Goal: Task Accomplishment & Management: Use online tool/utility

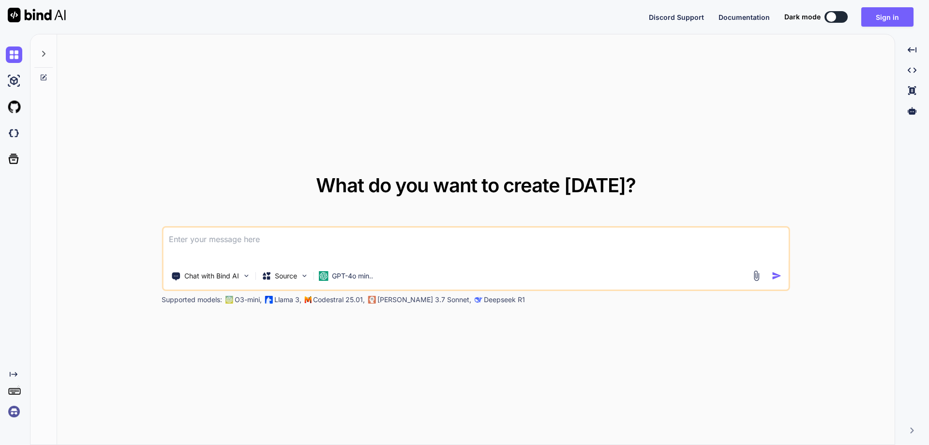
type textarea "x"
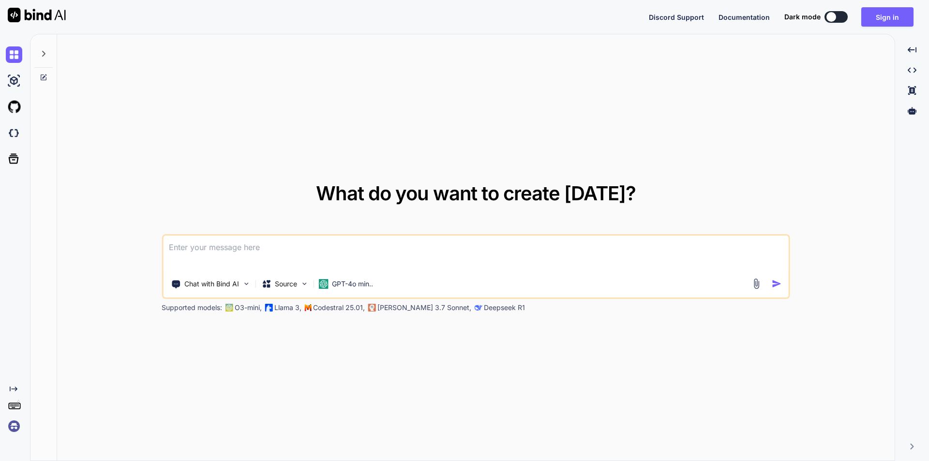
click at [762, 284] on div at bounding box center [768, 283] width 35 height 11
click at [753, 285] on img at bounding box center [756, 283] width 11 height 11
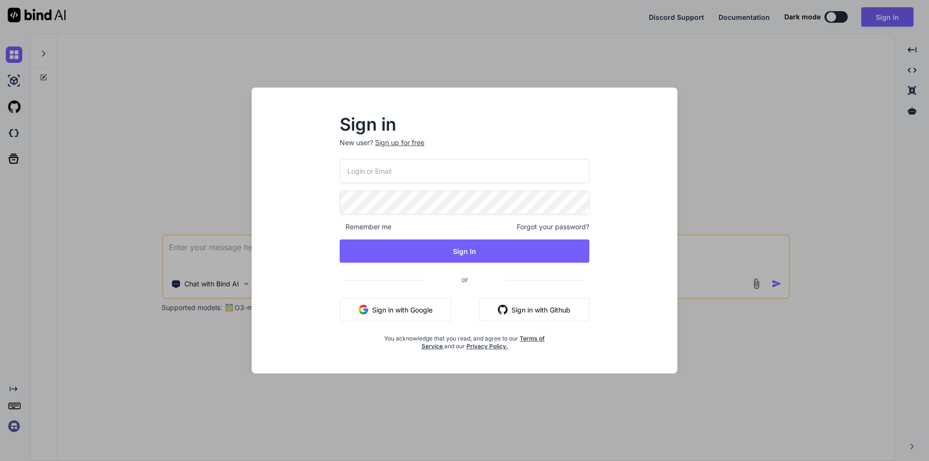
type input "[EMAIL_ADDRESS][DOMAIN_NAME]"
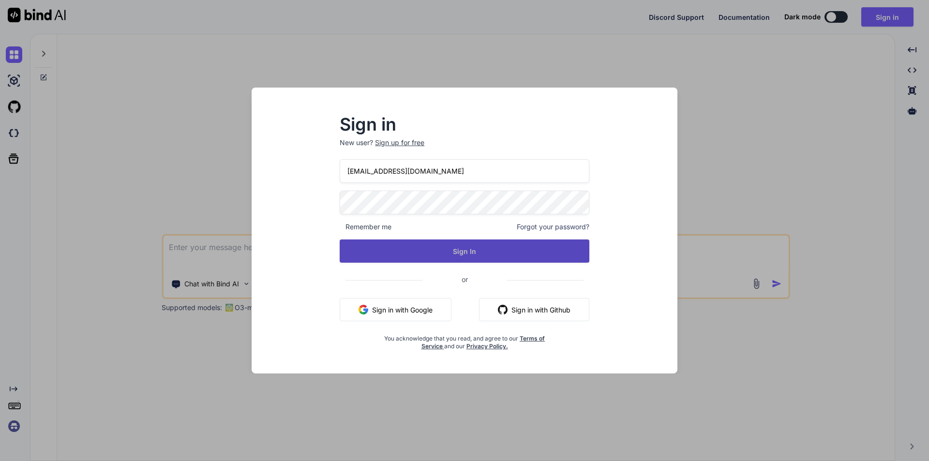
click at [431, 250] on button "Sign In" at bounding box center [465, 251] width 250 height 23
click at [468, 254] on button "Sign In" at bounding box center [465, 251] width 250 height 23
click at [465, 255] on button "Sign In" at bounding box center [465, 251] width 250 height 23
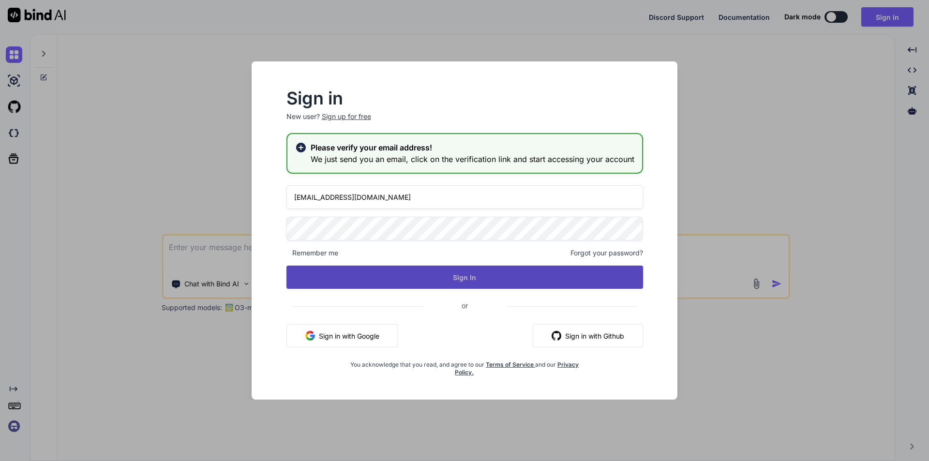
click at [460, 278] on button "Sign In" at bounding box center [464, 277] width 357 height 23
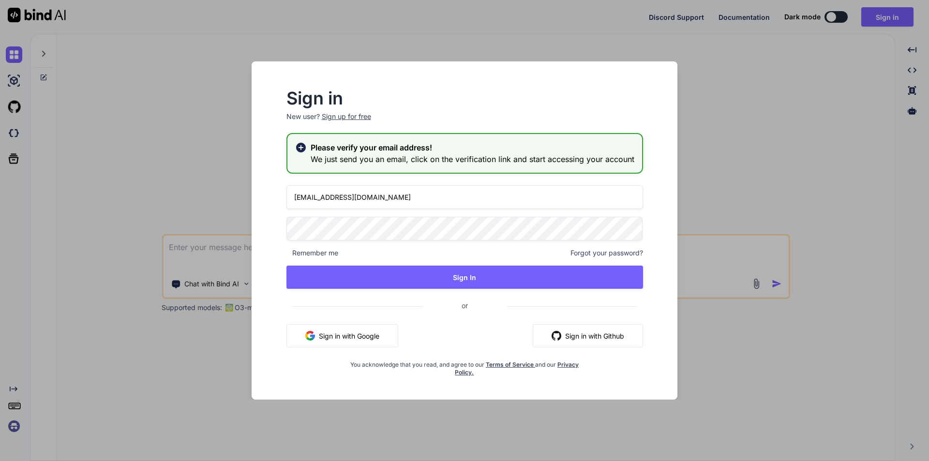
type textarea "x"
click at [808, 320] on div "Sign in New user? Sign up for free Please verify your email address! We just se…" at bounding box center [464, 230] width 929 height 461
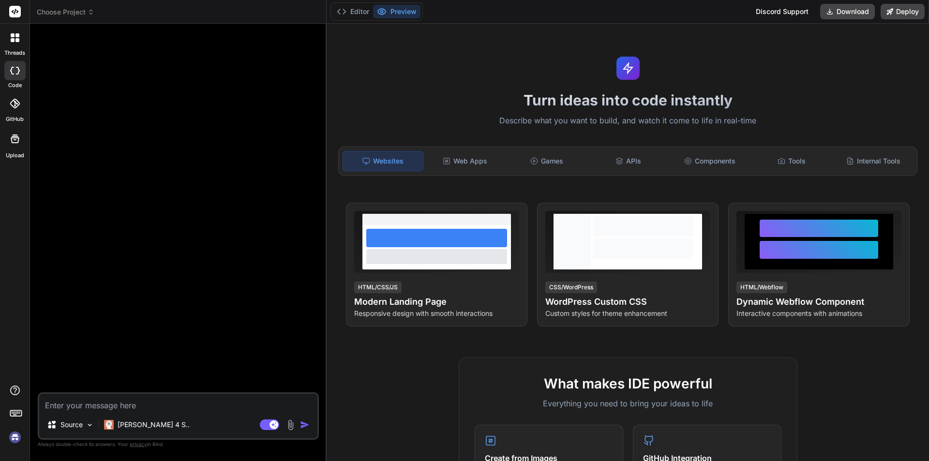
type textarea "x"
click at [134, 406] on textarea at bounding box center [178, 402] width 278 height 17
type textarea "C"
type textarea "x"
type textarea "Co"
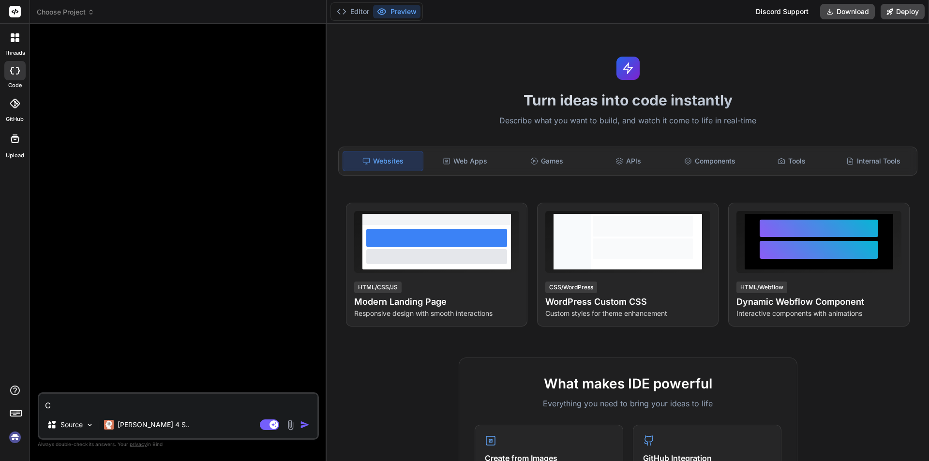
type textarea "x"
type textarea "Con"
type textarea "x"
type textarea "Conv"
type textarea "x"
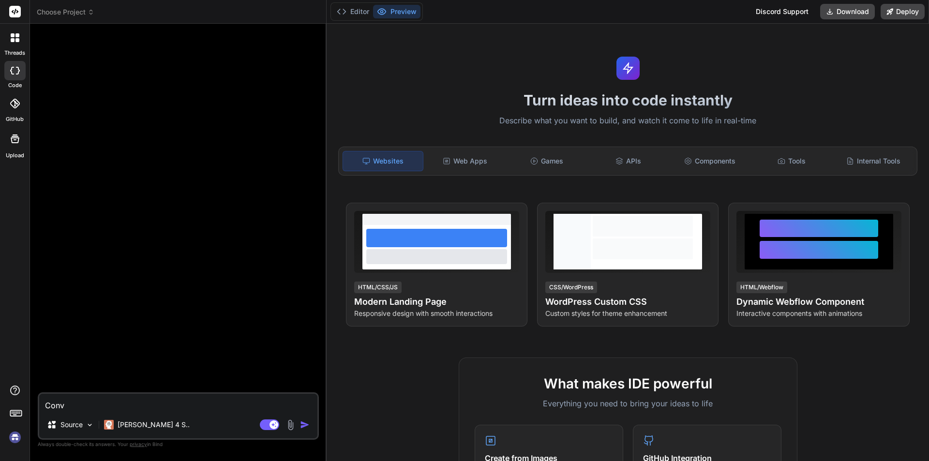
type textarea "Conve"
type textarea "x"
type textarea "Conver"
type textarea "x"
type textarea "Convert"
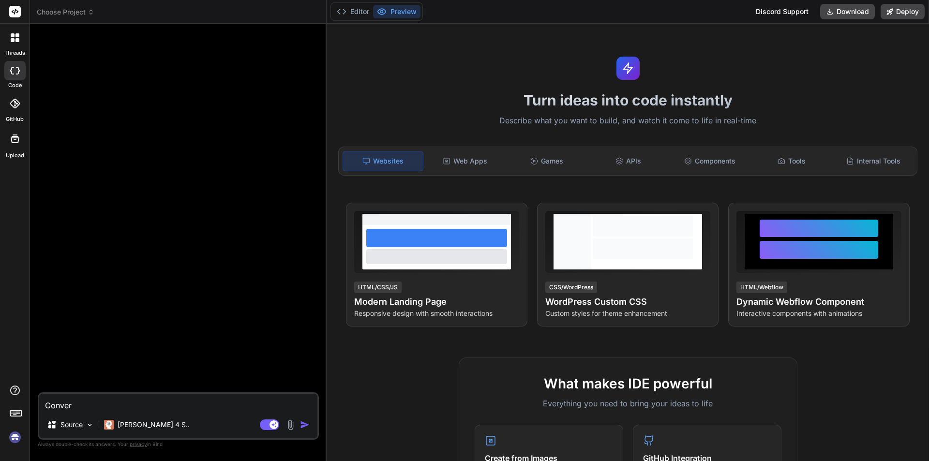
type textarea "x"
type textarea "Convert"
type textarea "x"
type textarea "Convert t"
type textarea "x"
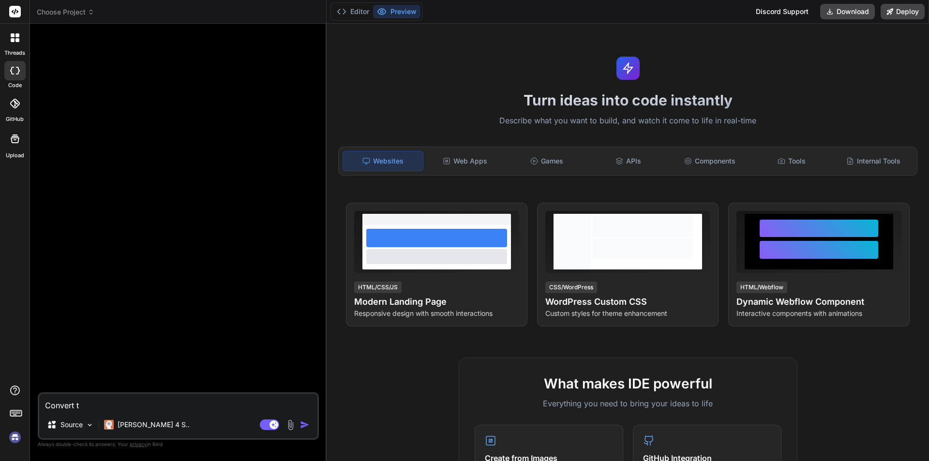
type textarea "Convert th"
type textarea "x"
type textarea "Convert the"
type textarea "x"
type textarea "Convert the"
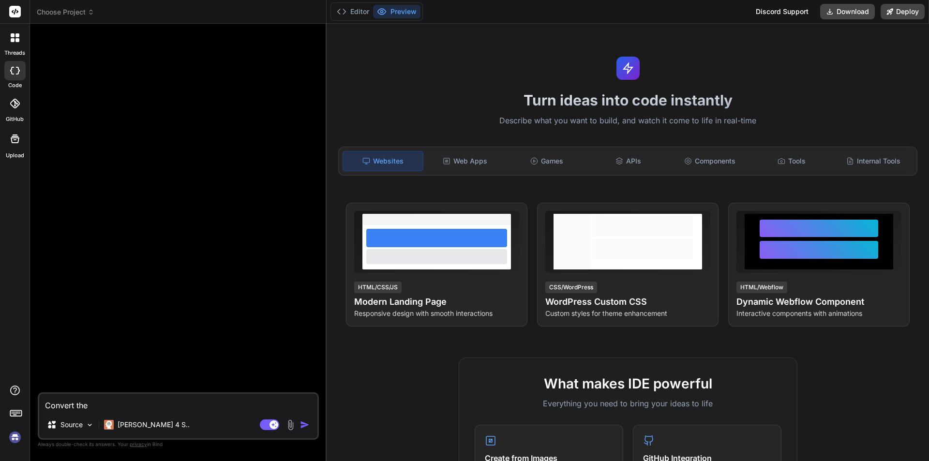
type textarea "x"
type textarea "Convert the g"
type textarea "x"
type textarea "Convert the gi"
type textarea "x"
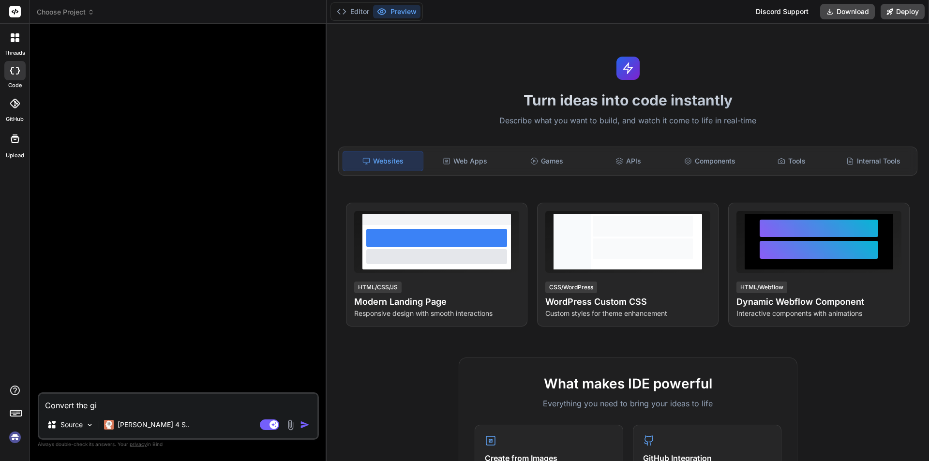
type textarea "Convert the giv"
type textarea "x"
type textarea "Convert the give"
type textarea "x"
type textarea "Convert the given"
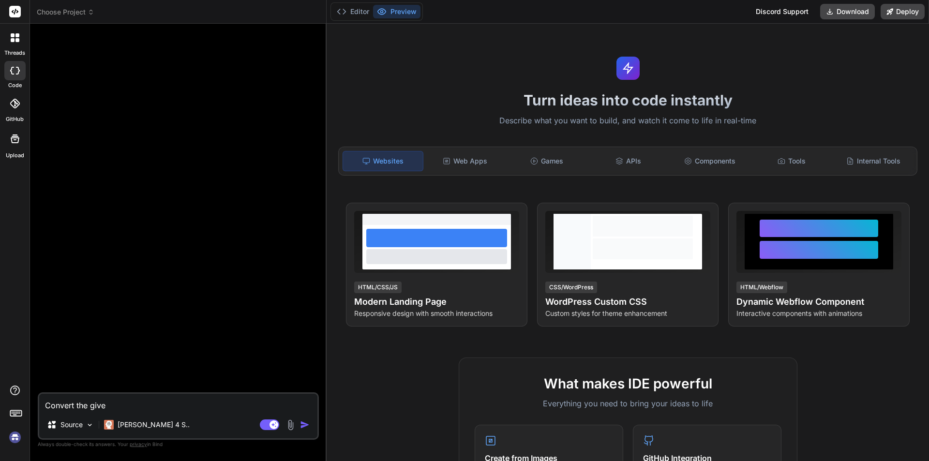
type textarea "x"
type textarea "Convert the given"
type textarea "x"
type textarea "Convert the given c"
type textarea "x"
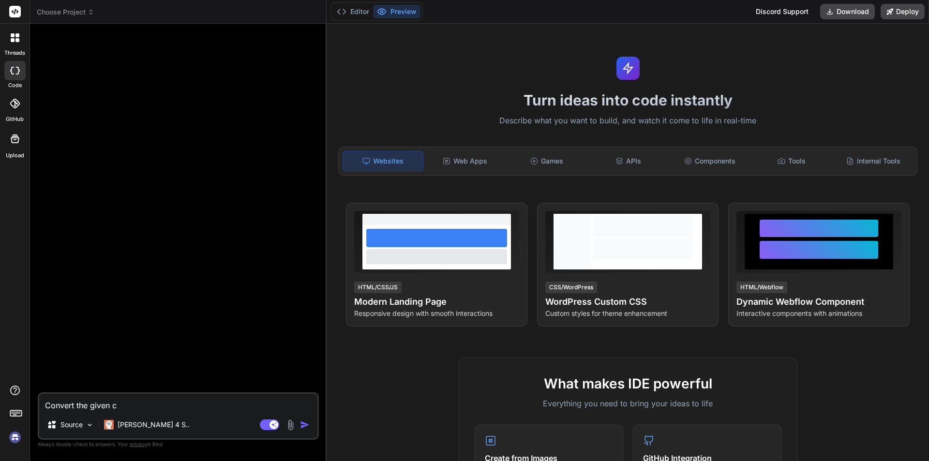
type textarea "Convert the given co"
type textarea "x"
type textarea "Convert the given cod"
type textarea "x"
type textarea "Convert the given code"
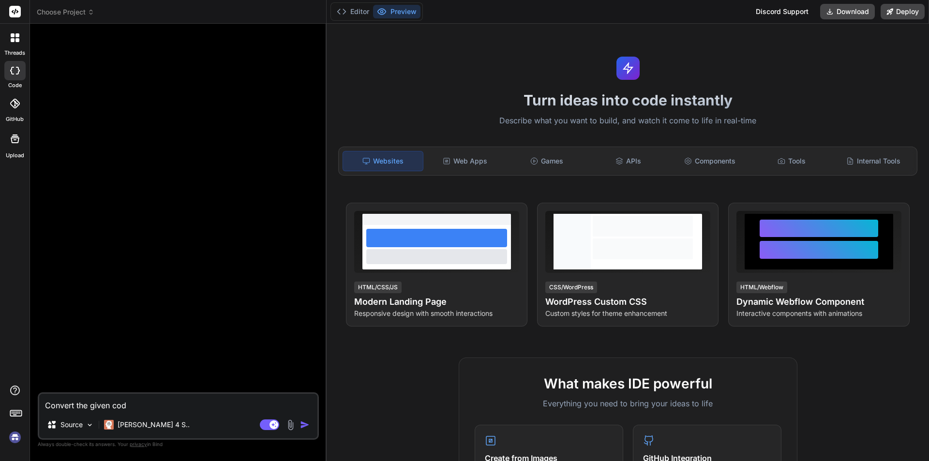
type textarea "x"
type textarea "Convert the given code"
type textarea "x"
type textarea "Convert the given code i"
type textarea "x"
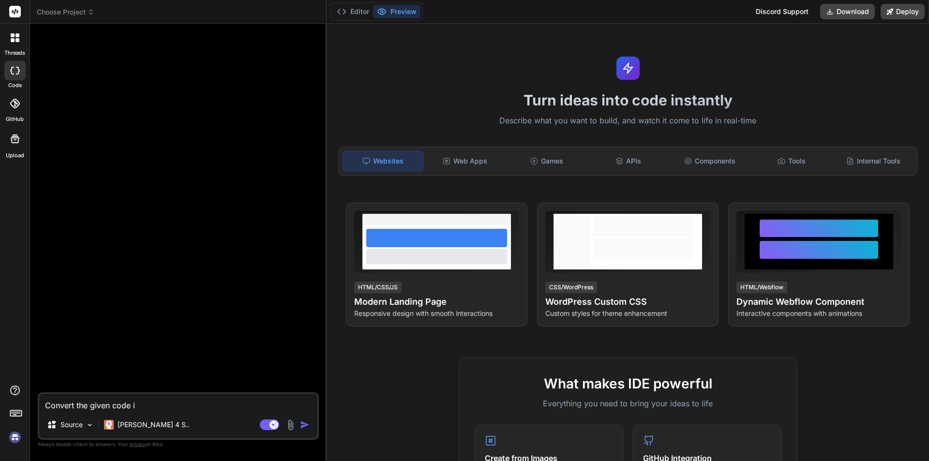
type textarea "Convert the given code in"
type textarea "x"
type textarea "Convert the given code in"
type textarea "x"
type textarea "Convert the given code in h"
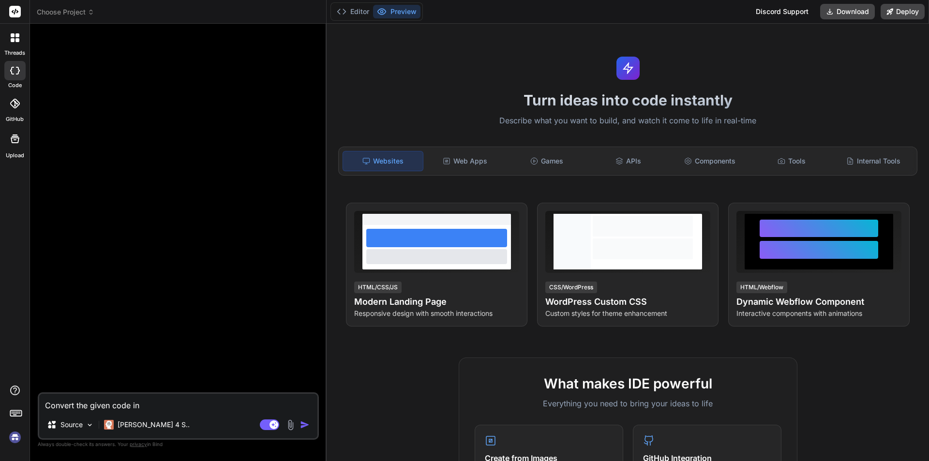
type textarea "x"
type textarea "Convert the given code in ht"
type textarea "x"
type textarea "Convert the given code in htm"
type textarea "x"
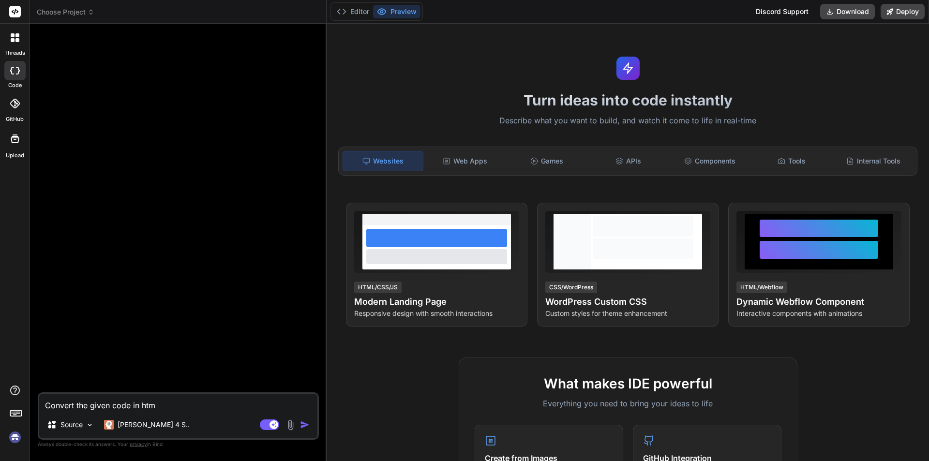
type textarea "Convert the given code in html"
type textarea "x"
type textarea "Convert the given code in html"
type textarea "x"
type textarea "Convert the given code in html a"
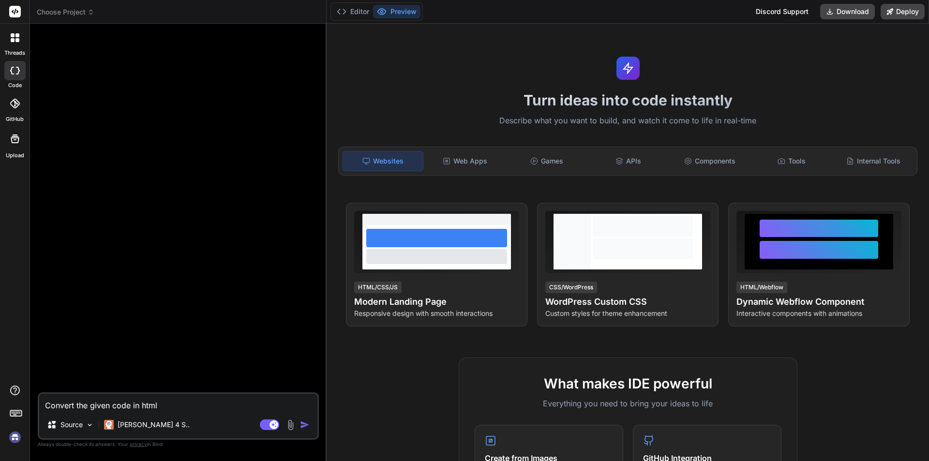
type textarea "x"
type textarea "Convert the given code in html an"
type textarea "x"
type textarea "Convert the given code in html and"
type textarea "x"
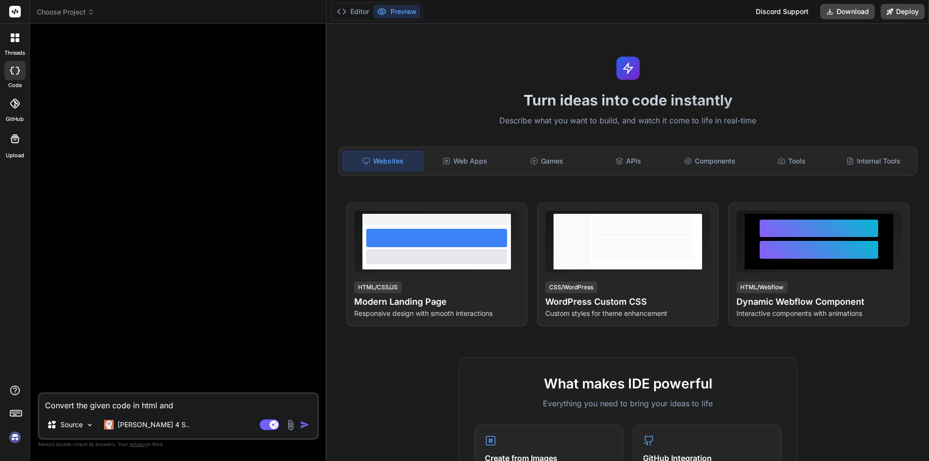
type textarea "Convert the given code in html and"
type textarea "x"
type textarea "Convert the given code in html and c"
type textarea "x"
type textarea "Convert the given code in html and cs"
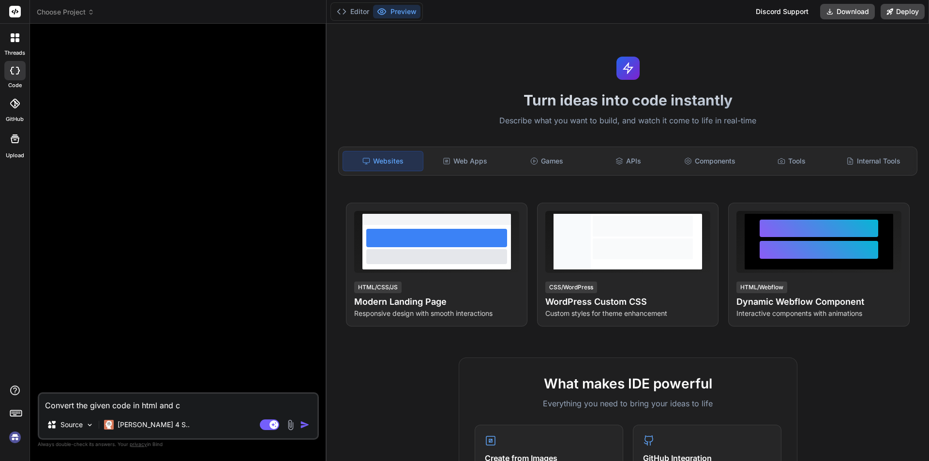
type textarea "x"
type textarea "Convert the given code in html and css"
type textarea "x"
type textarea "Convert the given code in html and css."
type textarea "x"
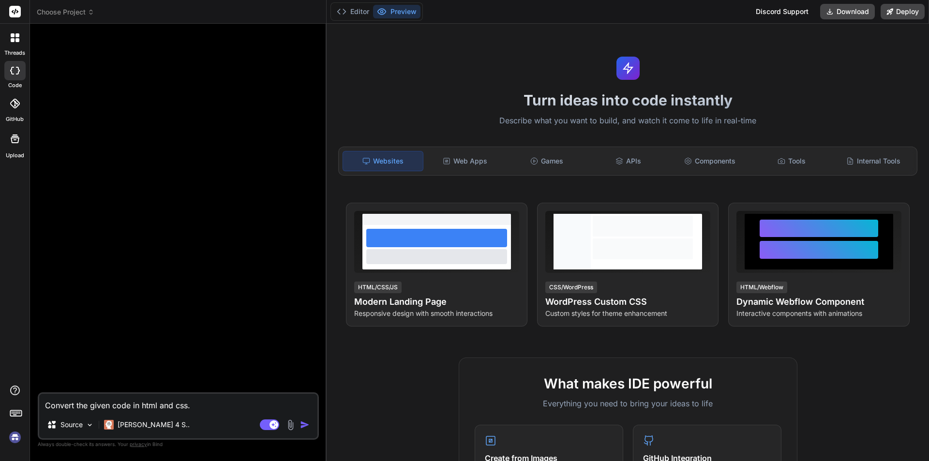
type textarea "Convert the given code in html and css."
type textarea "x"
type textarea "Convert the given code in html and css."
type textarea "x"
type textarea "Convert the given code in html and css. Qwe@123456789"
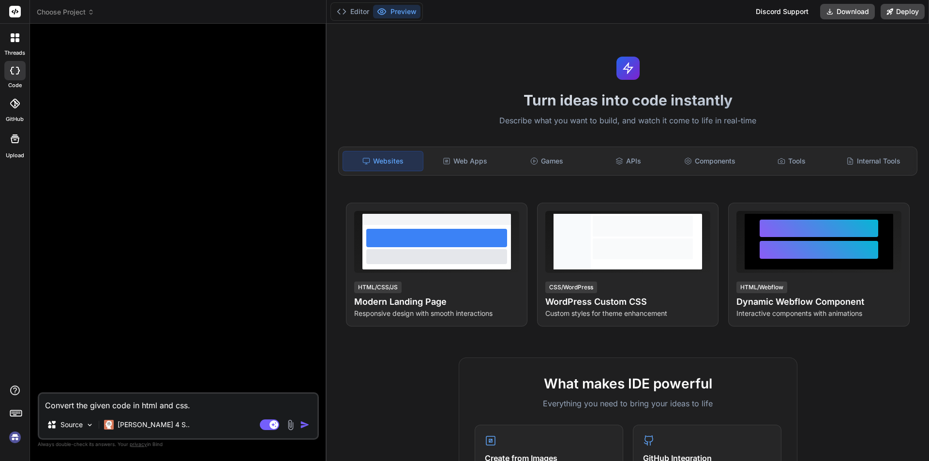
type textarea "x"
type textarea "Convert the given code in html and css."
type textarea "x"
click at [219, 403] on textarea "Convert the given code in html and css." at bounding box center [178, 402] width 278 height 17
type textarea "Convert the given code in html and css. C"
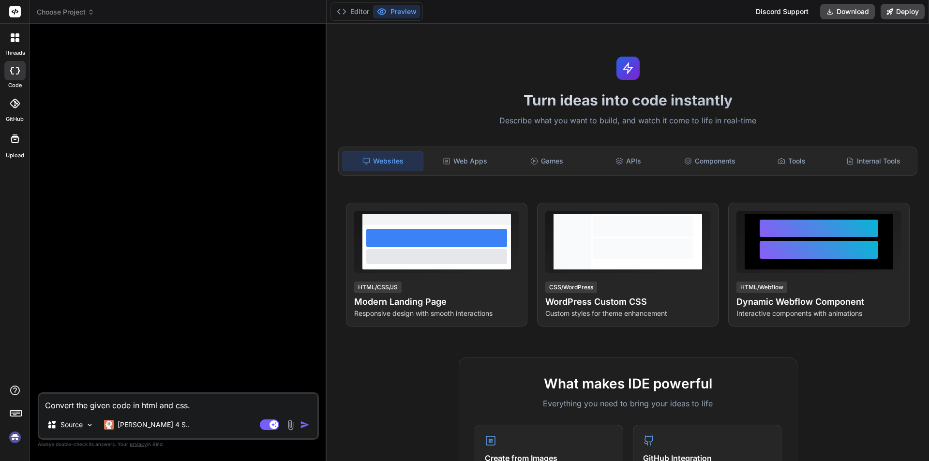
type textarea "x"
type textarea "Convert the given code in html and css. Ci"
type textarea "x"
type textarea "Convert the given code in html and css. C"
type textarea "x"
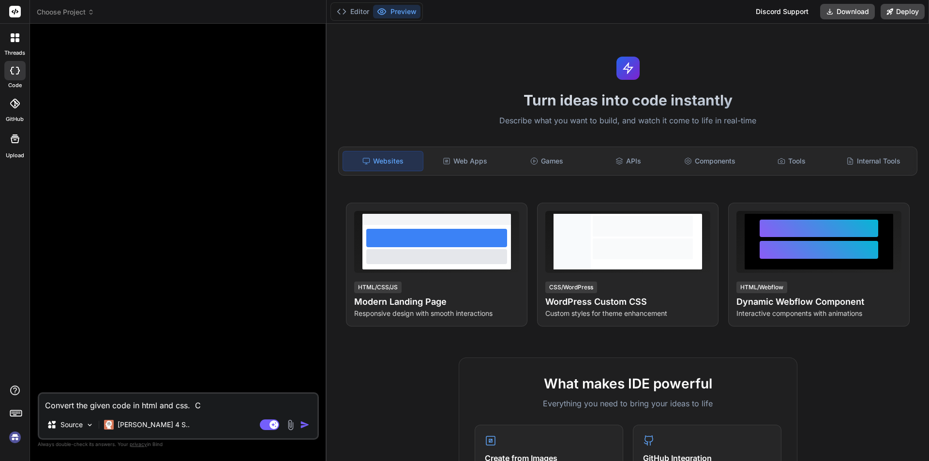
type textarea "Convert the given code in html and css. Co"
type textarea "x"
type textarea "Convert the given code in html and css. Cod"
type textarea "x"
type textarea "Convert the given code in html and css. Code"
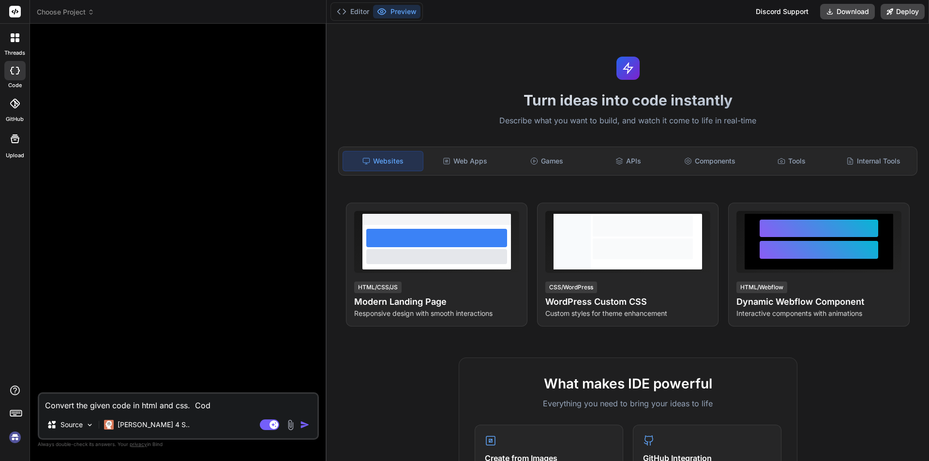
type textarea "x"
type textarea "Convert the given code in html and css. Code:"
type textarea "x"
type textarea "Convert the given code in html and css. Code:"
type textarea "x"
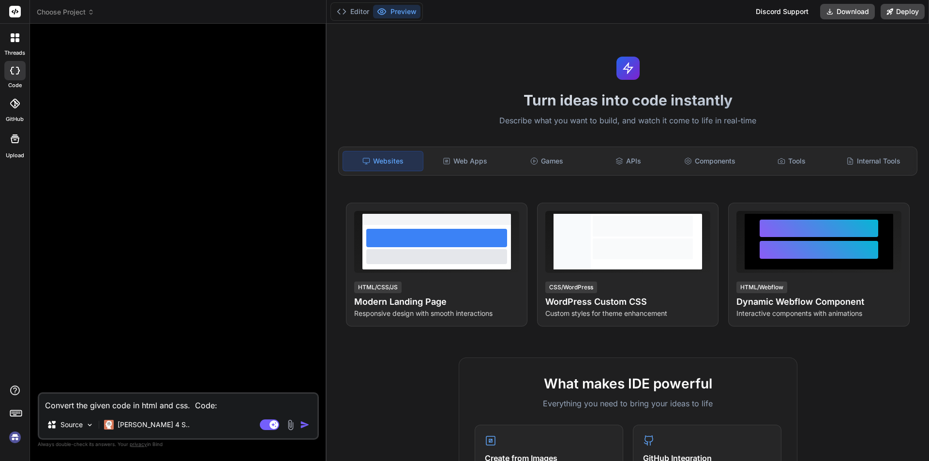
click at [253, 405] on textarea "Convert the given code in html and css. Code:" at bounding box center [178, 402] width 278 height 17
paste textarea ""use client"; import { useState, useEffect } from "react"; import { Button } fr…"
type textarea "Convert the given code in html and css. Code: "use client"; import { useState, …"
type textarea "x"
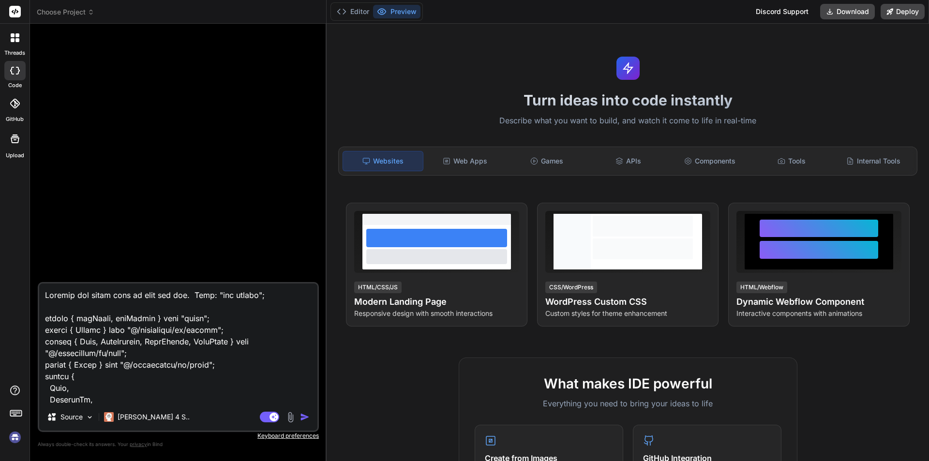
scroll to position [4623, 0]
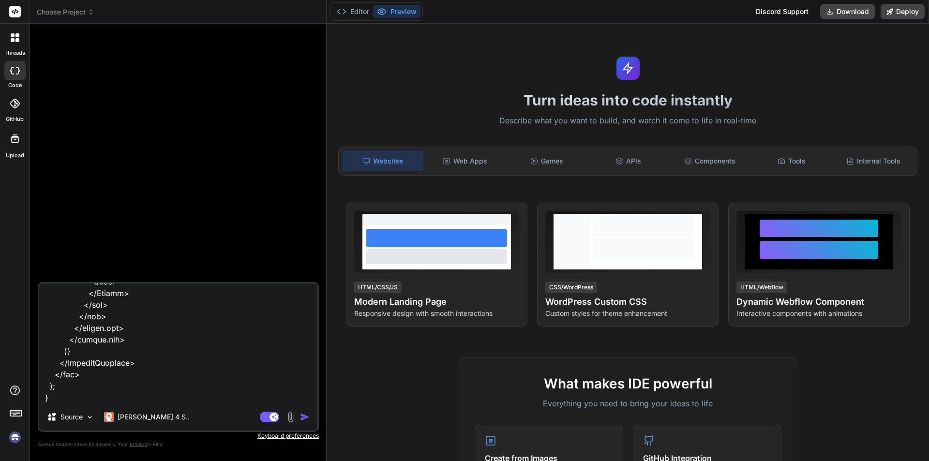
type textarea "Convert the given code in html and css. Code: "use client"; import { useState, …"
click at [305, 420] on img "button" at bounding box center [305, 417] width 10 height 10
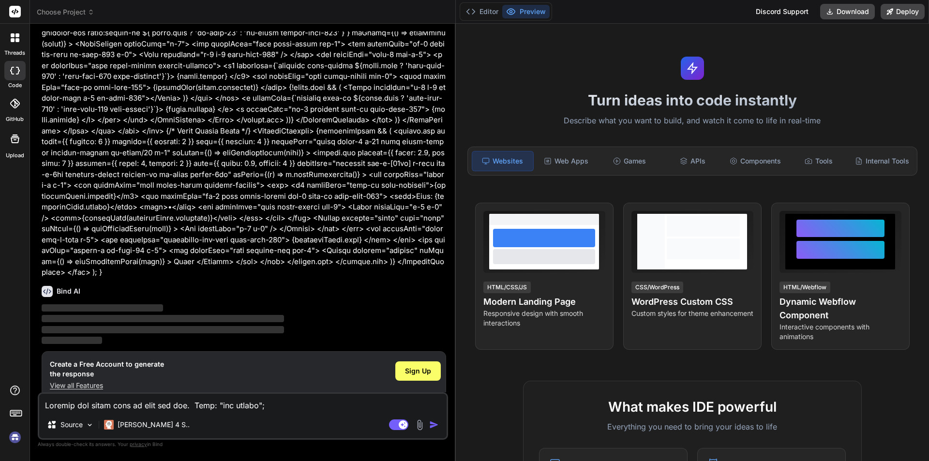
scroll to position [711, 0]
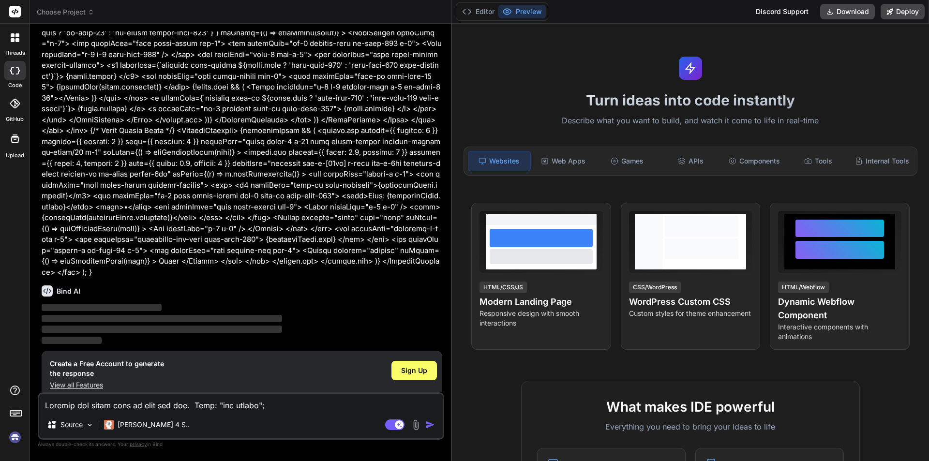
drag, startPoint x: 327, startPoint y: 270, endPoint x: 436, endPoint y: 307, distance: 115.5
click at [436, 307] on div "Bind AI Web Search Created with Pixso. Code Generator You Bind AI ‌ ‌ ‌ ‌ Creat…" at bounding box center [241, 242] width 422 height 437
click at [408, 366] on span "Sign Up" at bounding box center [414, 371] width 26 height 10
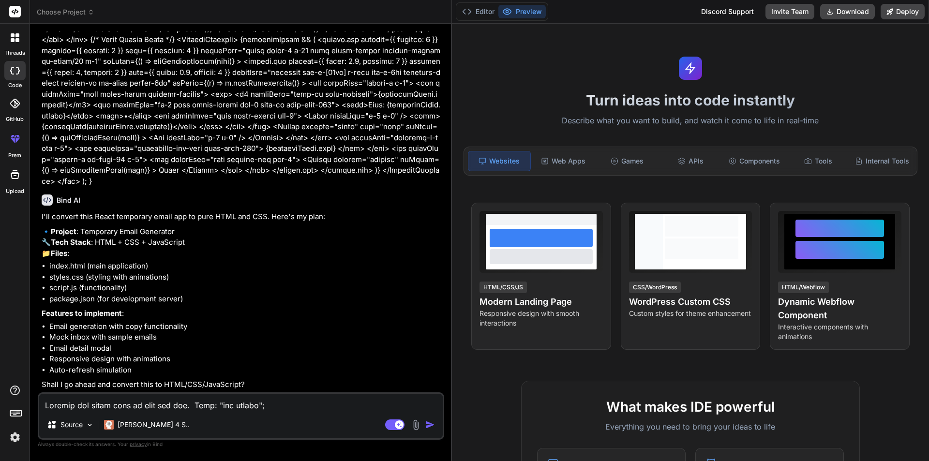
scroll to position [813, 0]
type textarea "x"
click at [260, 404] on textarea at bounding box center [241, 402] width 404 height 17
type textarea "y"
type textarea "x"
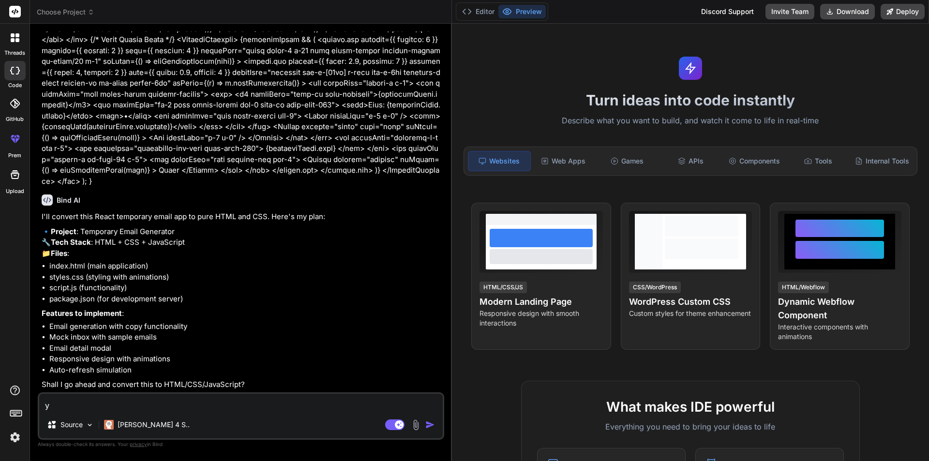
type textarea "yE"
type textarea "x"
type textarea "yES"
type textarea "x"
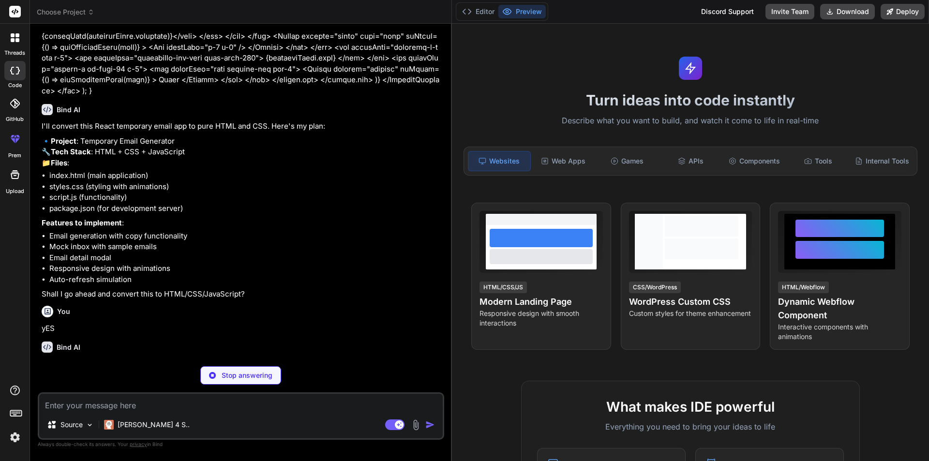
scroll to position [913, 0]
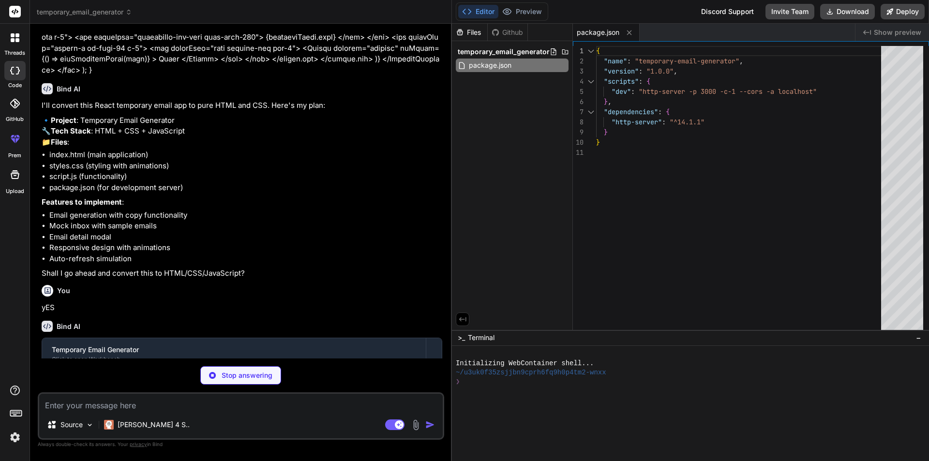
type textarea "x"
type textarea "<script src="script.js"></script> </body> </html>"
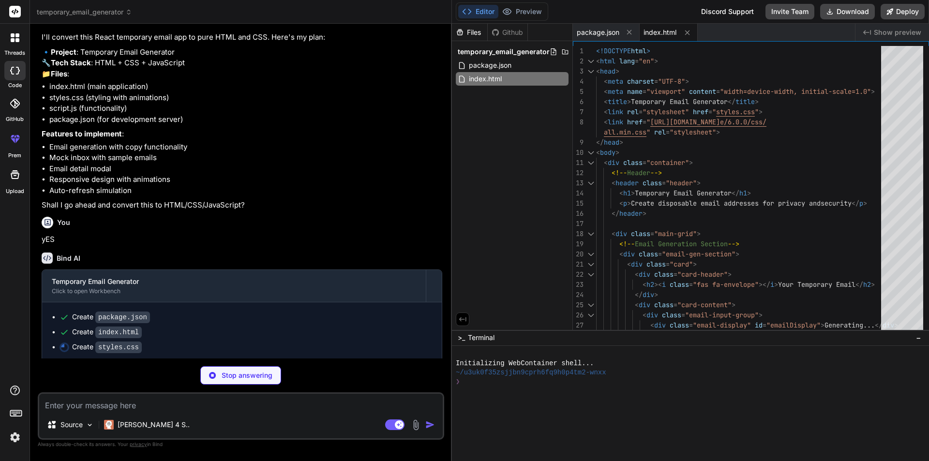
scroll to position [997, 0]
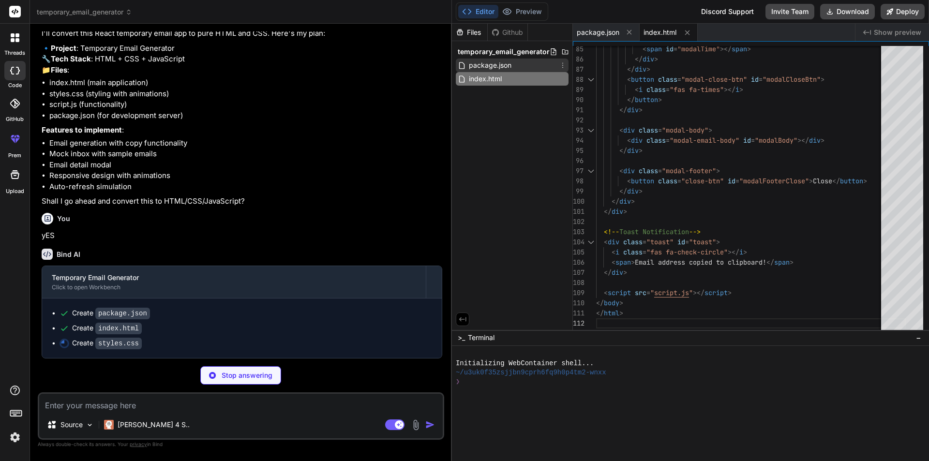
type textarea "x"
click at [498, 66] on span "package.json" at bounding box center [490, 66] width 45 height 12
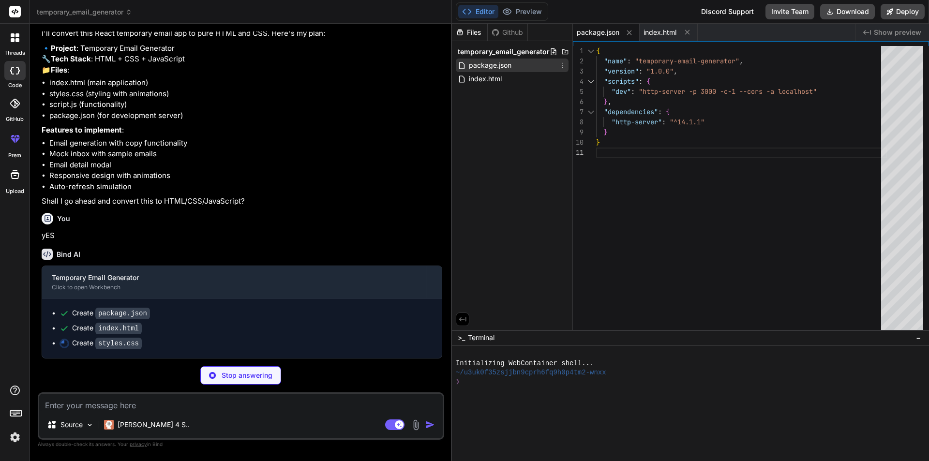
type textarea "x"
type textarea "align-self: flex-end; width: auto; } }"
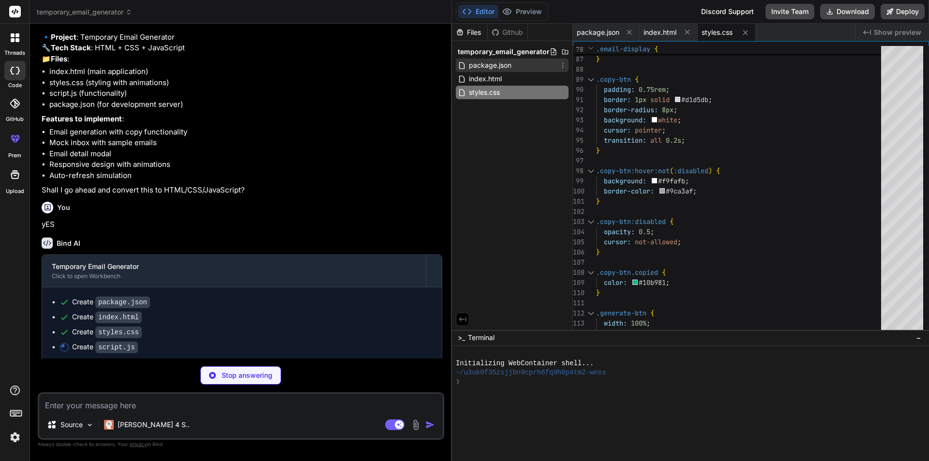
type textarea "x"
click at [492, 70] on span "package.json" at bounding box center [490, 66] width 45 height 12
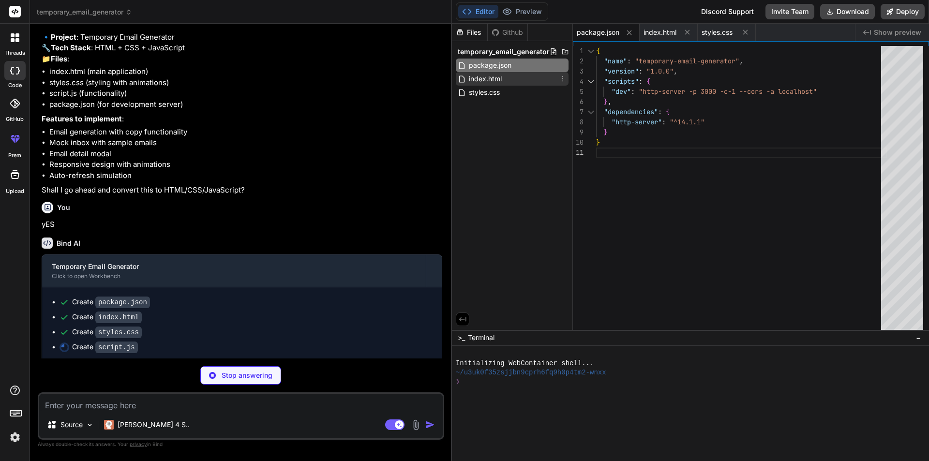
type textarea "x"
click at [491, 78] on span "index.html" at bounding box center [485, 79] width 35 height 12
type textarea "<script src="script.js"></script> </body> </html>"
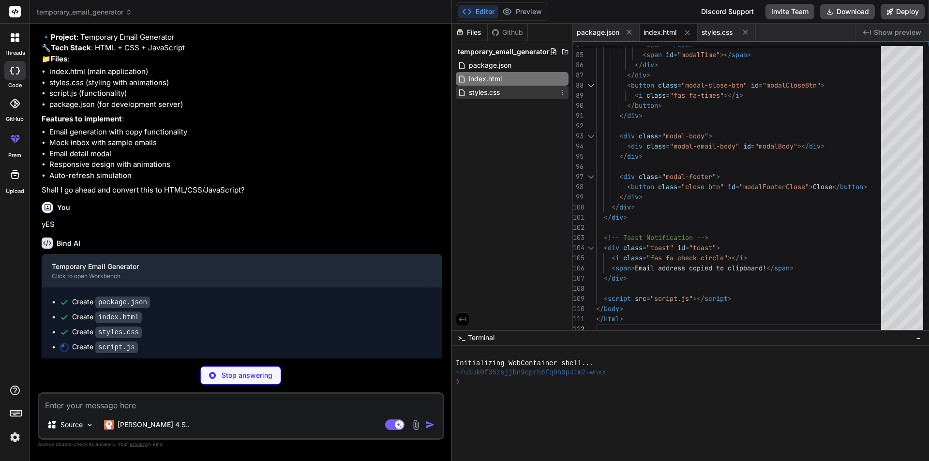
type textarea "x"
click at [488, 95] on span "styles.css" at bounding box center [484, 93] width 33 height 12
type textarea "align-self: flex-end; width: auto; } }"
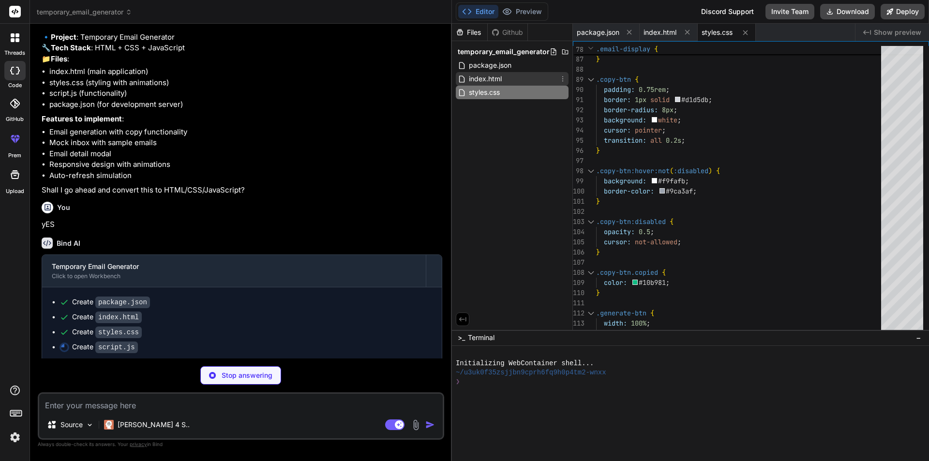
type textarea "x"
click at [489, 80] on span "index.html" at bounding box center [485, 79] width 35 height 12
type textarea "<script src="script.js"></script> </body> </html>"
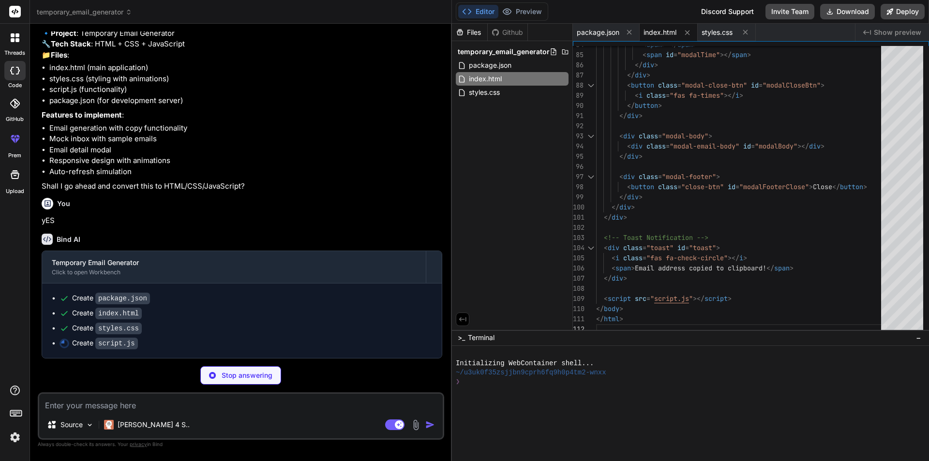
scroll to position [1012, 0]
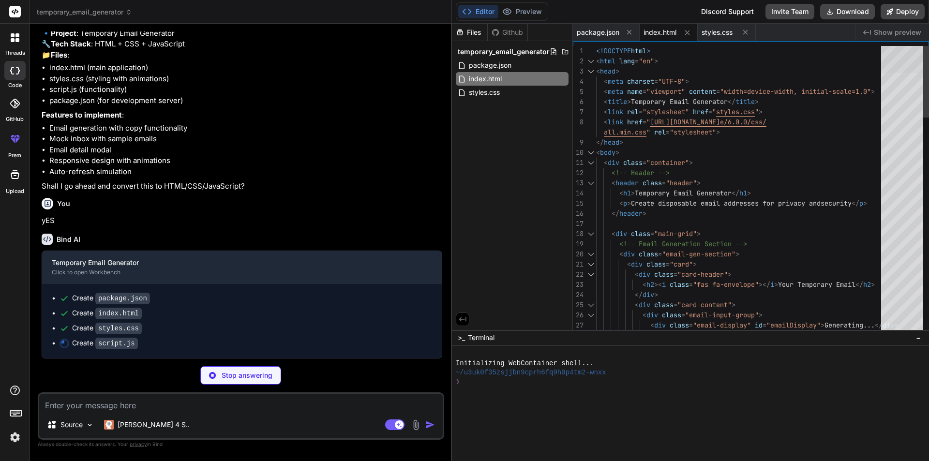
click at [923, 46] on div at bounding box center [902, 59] width 42 height 27
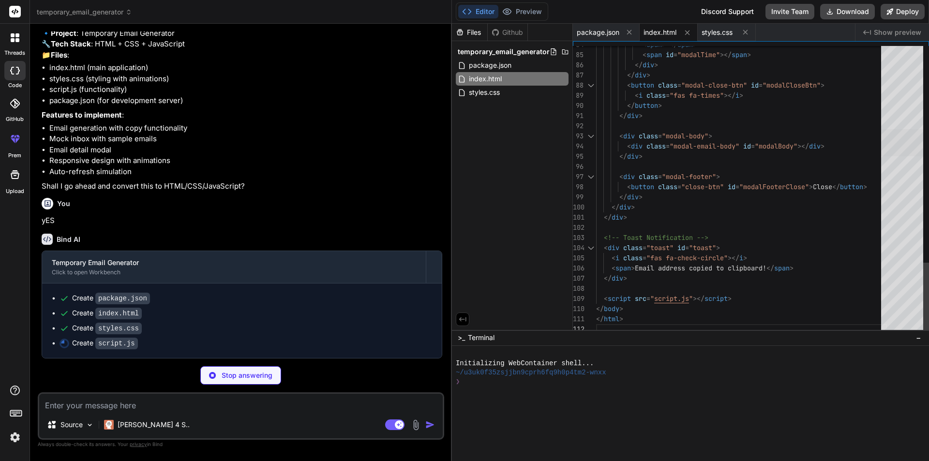
click at [892, 156] on div at bounding box center [902, 142] width 42 height 27
type textarea "x"
type textarea "} // Initialize the app when [PERSON_NAME] is loaded document.addEventListener(…"
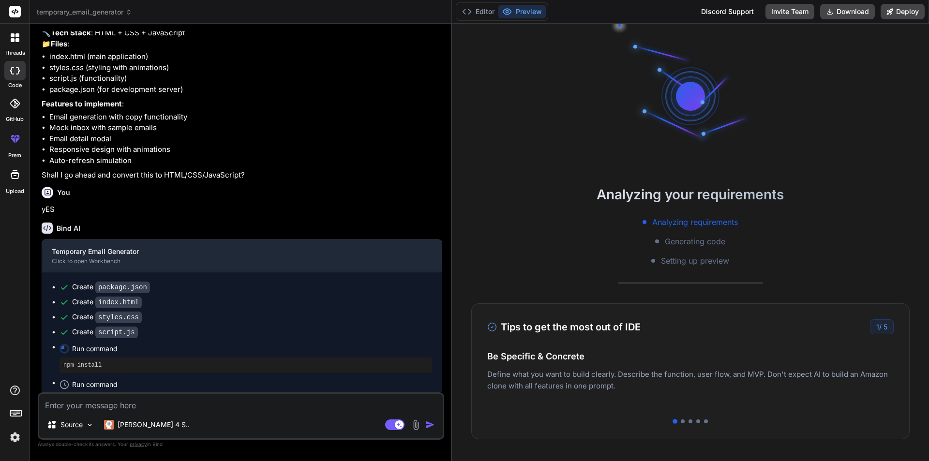
scroll to position [46, 0]
type textarea "x"
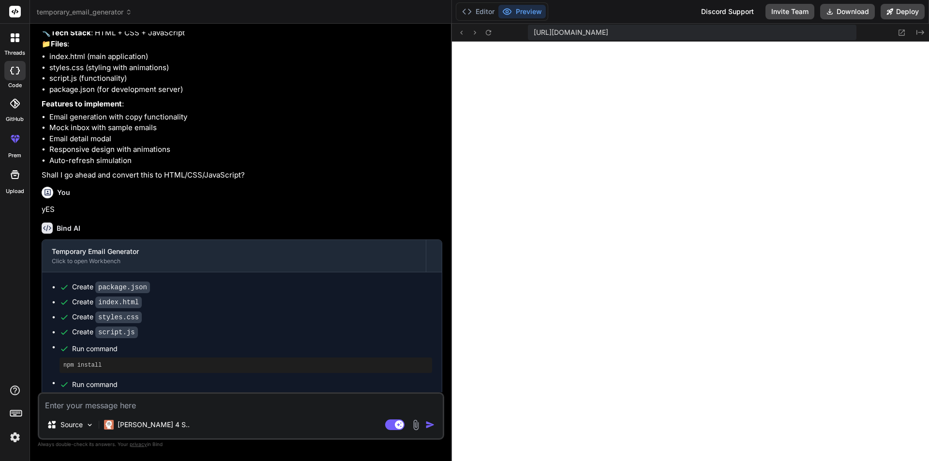
scroll to position [423, 0]
click at [471, 10] on icon at bounding box center [467, 12] width 10 height 10
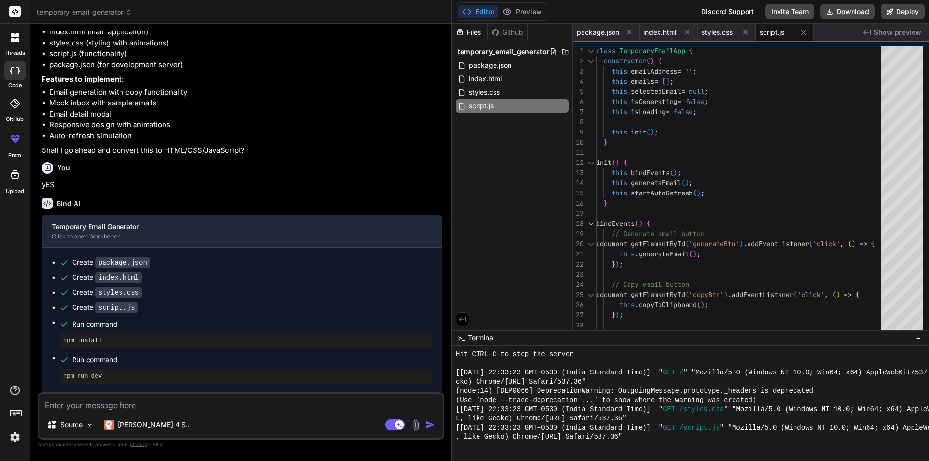
scroll to position [1049, 0]
click at [141, 404] on textarea at bounding box center [241, 402] width 404 height 17
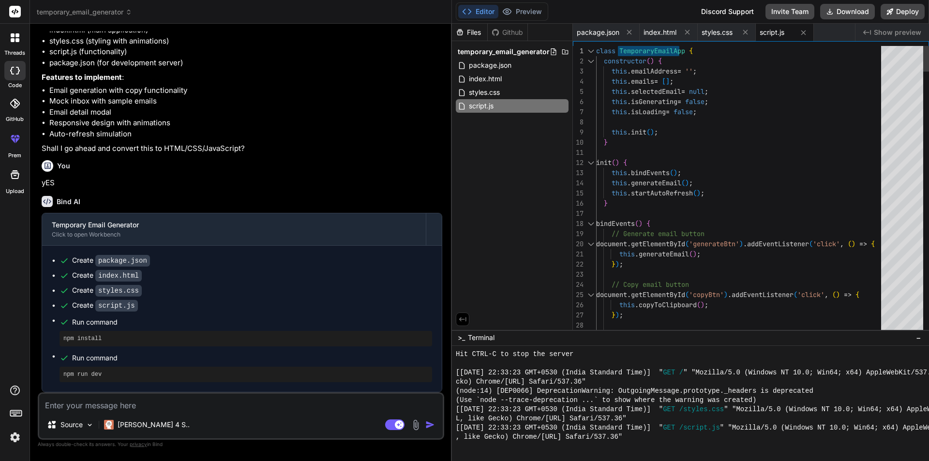
drag, startPoint x: 686, startPoint y: 50, endPoint x: 639, endPoint y: 50, distance: 46.4
drag, startPoint x: 689, startPoint y: 51, endPoint x: 632, endPoint y: 52, distance: 56.1
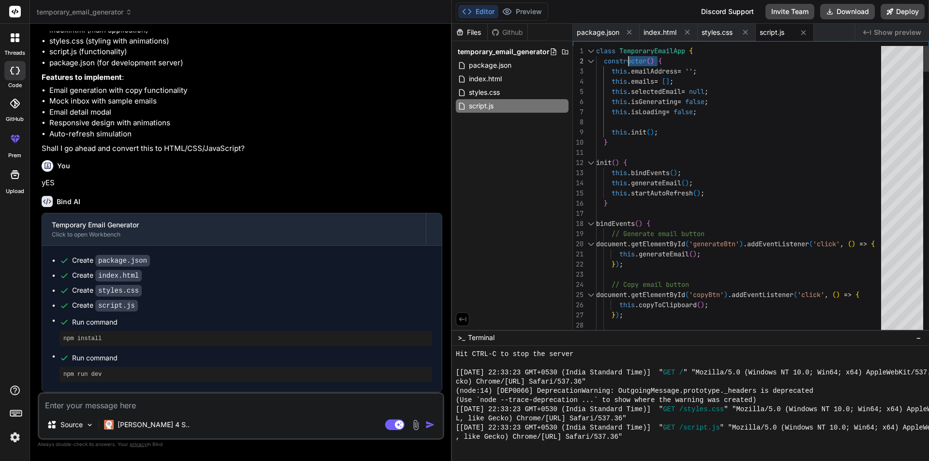
drag, startPoint x: 621, startPoint y: 50, endPoint x: 688, endPoint y: 49, distance: 66.8
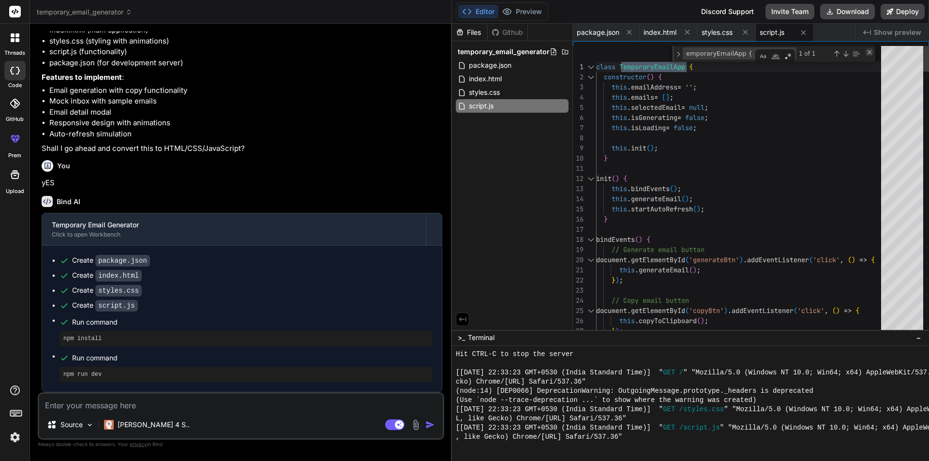
click at [870, 54] on div "Close (Escape)" at bounding box center [870, 52] width 8 height 8
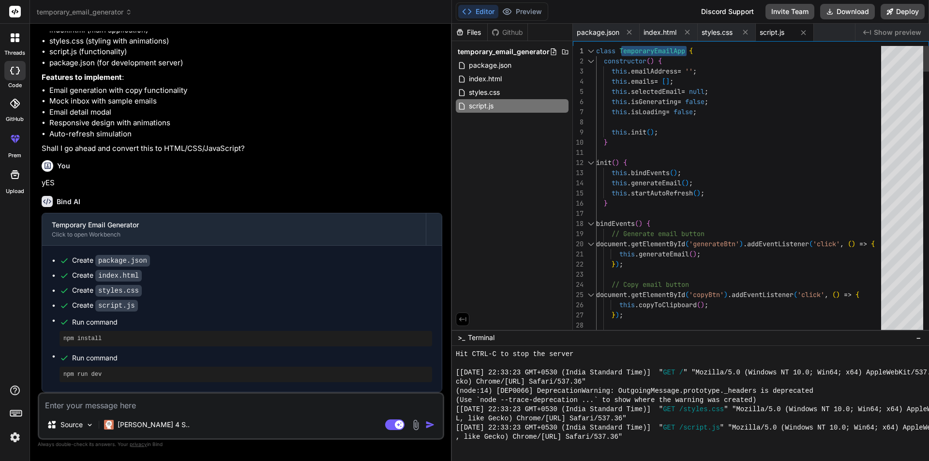
click at [589, 50] on div at bounding box center [590, 51] width 13 height 10
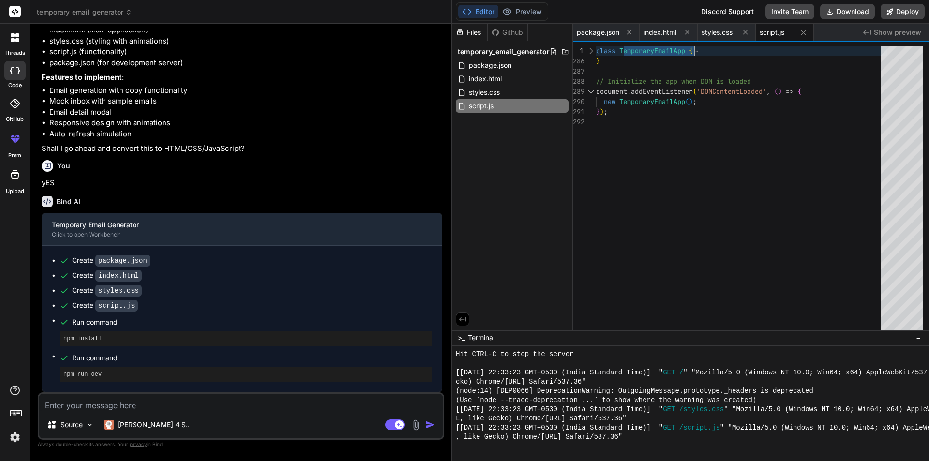
click at [589, 50] on div at bounding box center [590, 51] width 13 height 10
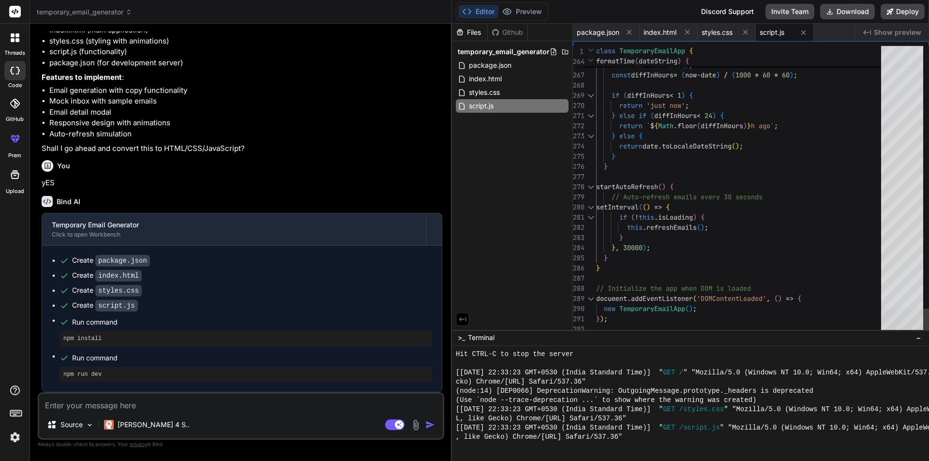
click at [923, 330] on div at bounding box center [902, 321] width 42 height 27
click at [158, 402] on textarea at bounding box center [241, 402] width 404 height 17
click at [482, 81] on span "index.html" at bounding box center [485, 79] width 35 height 12
type textarea "<script src="script.js"></script> </body> </html>"
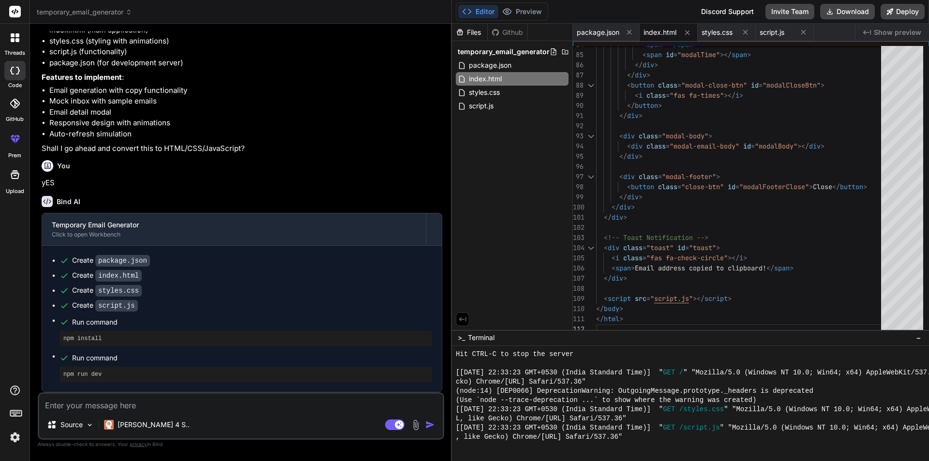
click at [165, 405] on textarea at bounding box center [241, 402] width 404 height 17
type textarea "O"
type textarea "x"
type textarea "On"
type textarea "x"
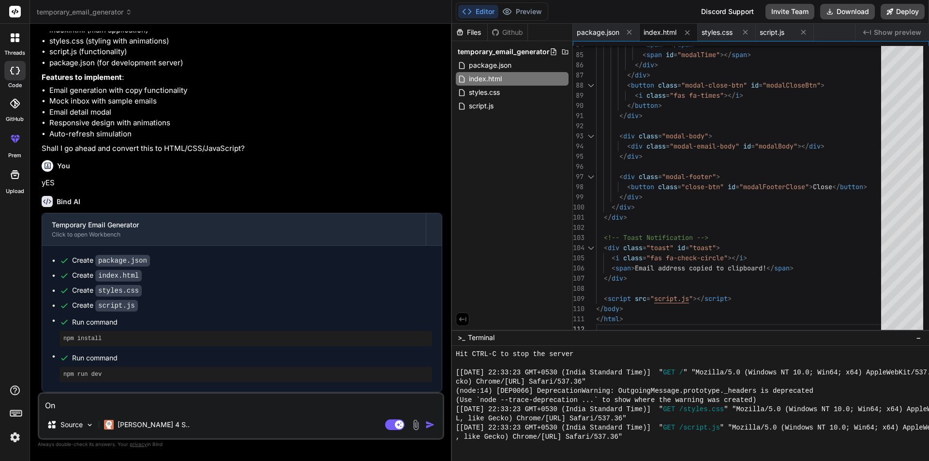
type textarea "One"
type textarea "x"
type textarea "One"
type textarea "x"
type textarea "One m"
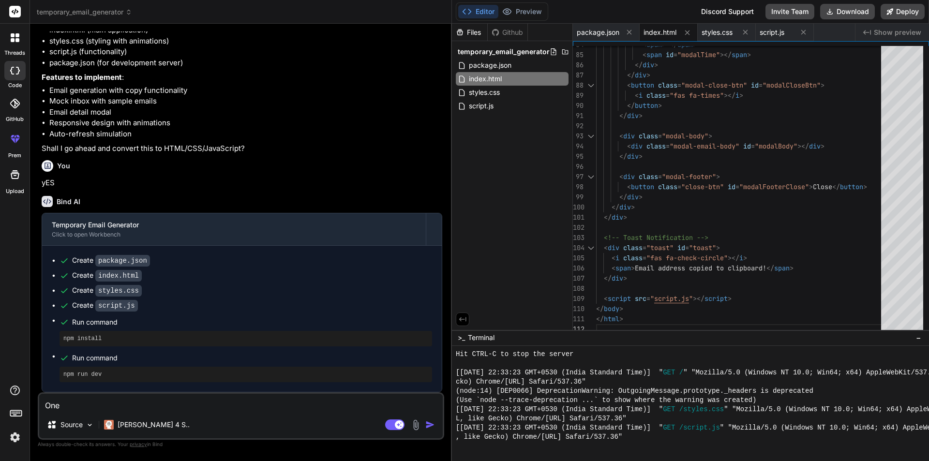
type textarea "x"
type textarea "One mo"
type textarea "x"
type textarea "One mor"
type textarea "x"
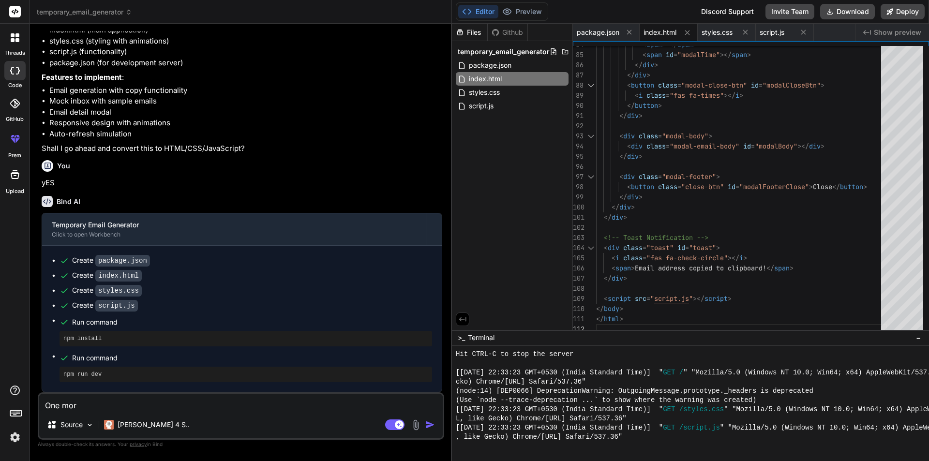
type textarea "One more"
type textarea "x"
type textarea "One more"
type textarea "x"
type textarea "One more t"
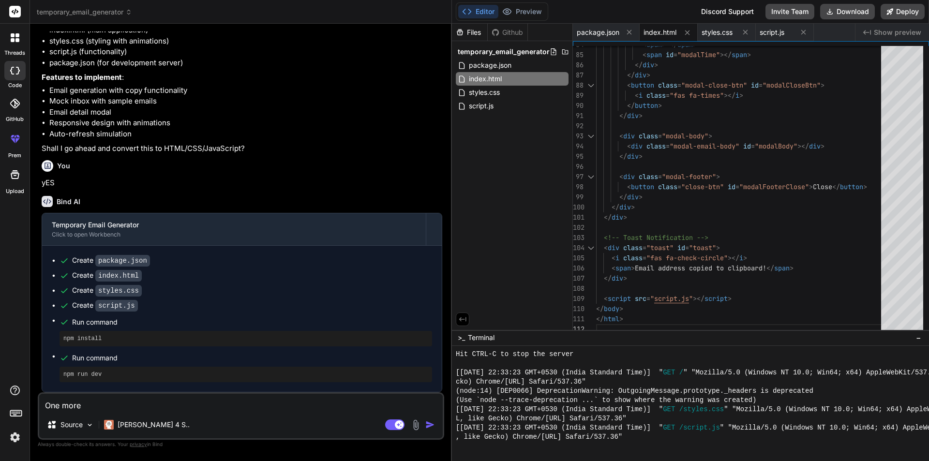
type textarea "x"
type textarea "One more th"
type textarea "x"
type textarea "One more t"
type textarea "x"
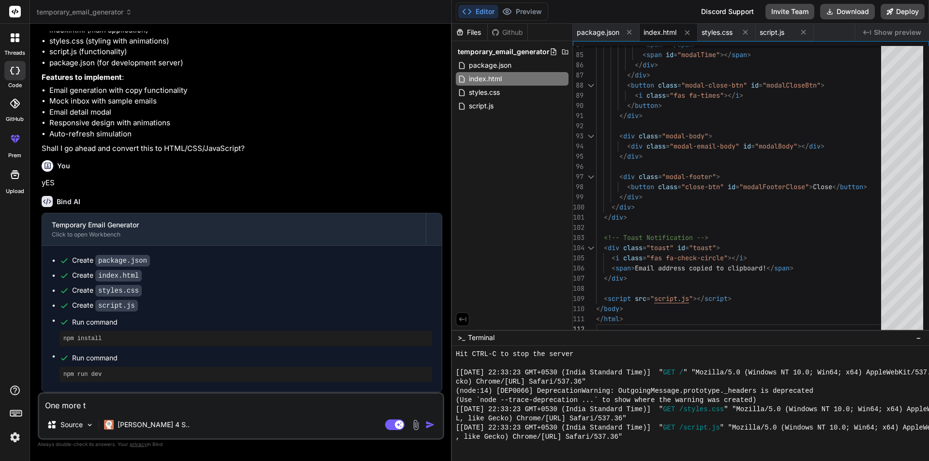
type textarea "One more"
type textarea "x"
type textarea "One more"
type textarea "x"
type textarea "One mor"
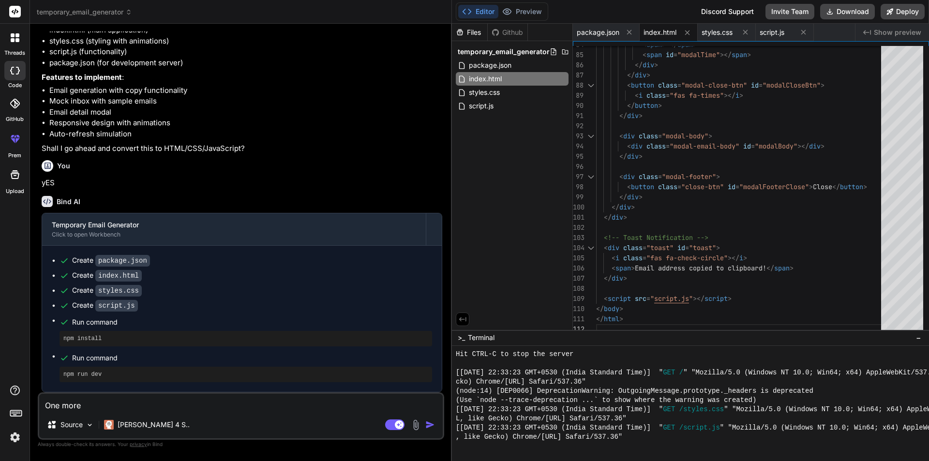
type textarea "x"
type textarea "One mo"
type textarea "x"
type textarea "One m"
type textarea "x"
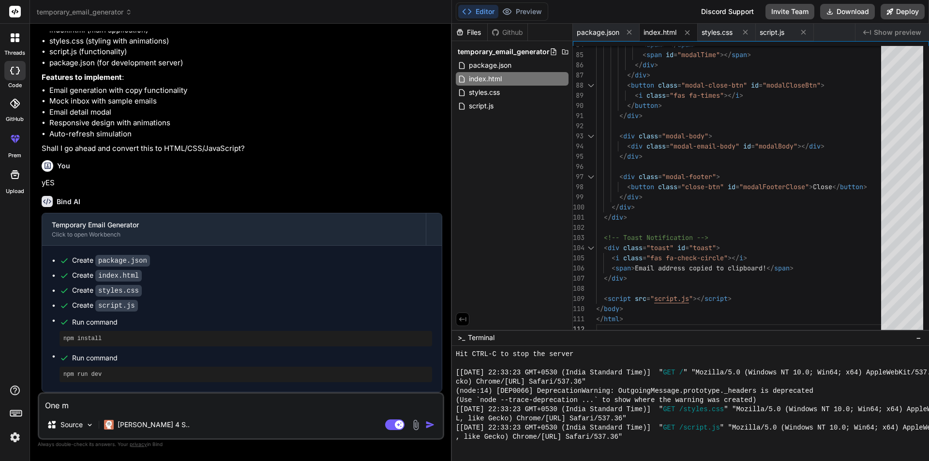
type textarea "One"
type textarea "x"
type textarea "One"
type textarea "x"
type textarea "On"
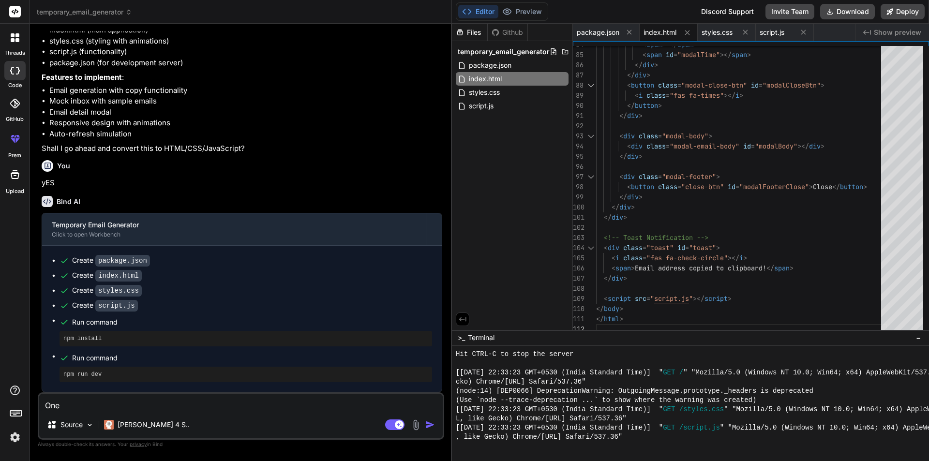
type textarea "x"
type textarea "O"
type textarea "x"
type textarea "O"
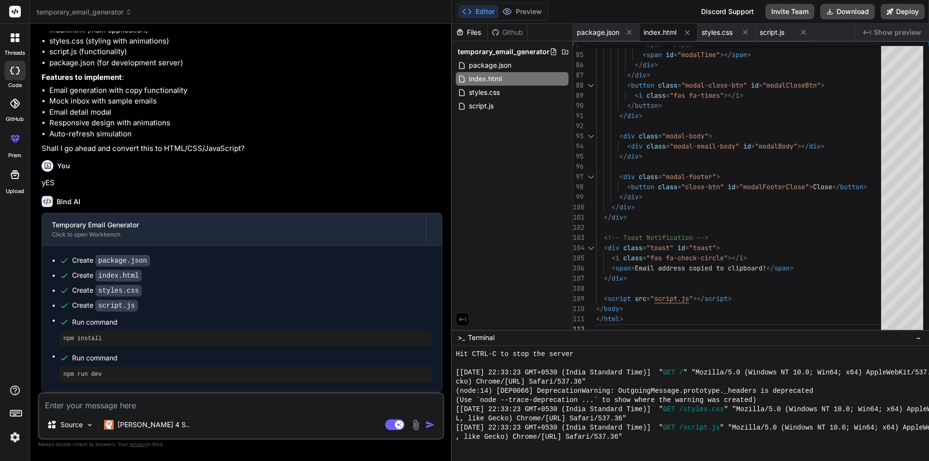
type textarea "x"
type textarea "On"
type textarea "x"
type textarea "One"
type textarea "x"
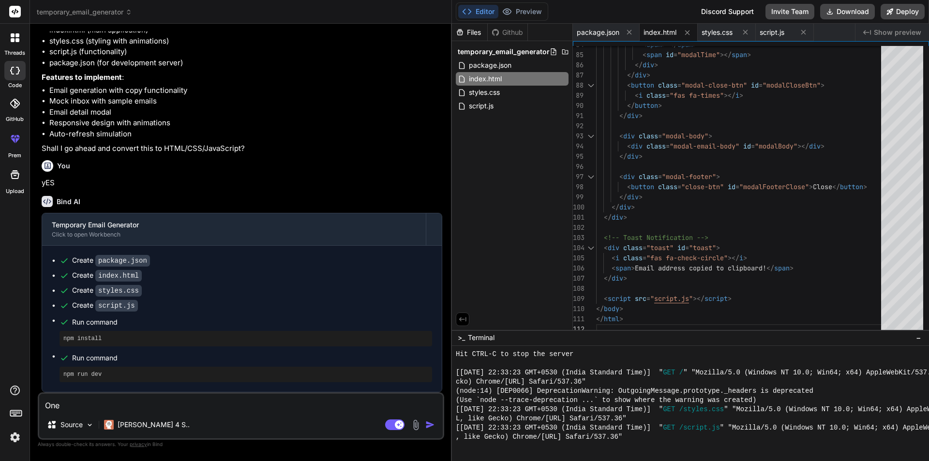
type textarea "One"
type textarea "x"
type textarea "One m"
type textarea "x"
type textarea "One mo"
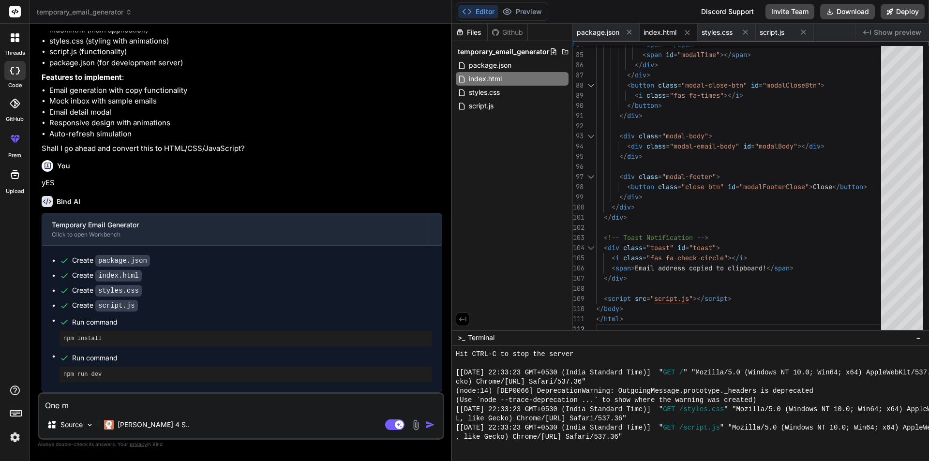
type textarea "x"
type textarea "One mor"
type textarea "x"
type textarea "One more"
type textarea "x"
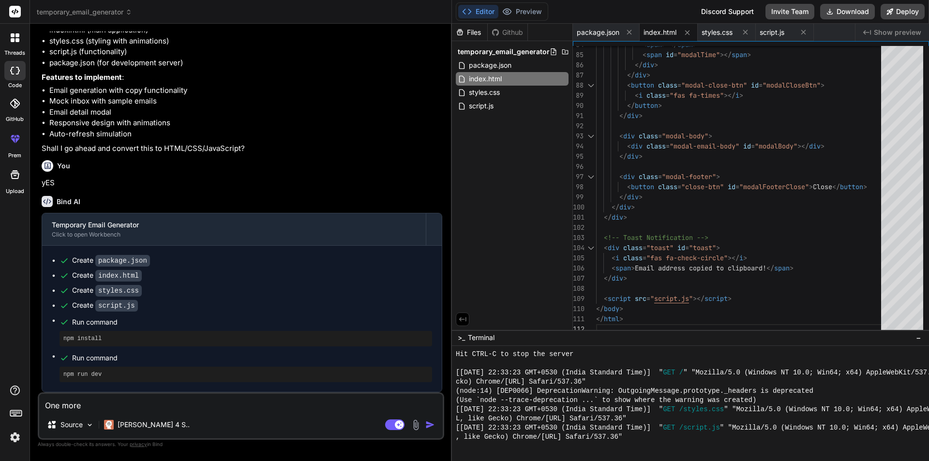
type textarea "One more"
type textarea "x"
type textarea "One more a"
type textarea "x"
type textarea "One more ad"
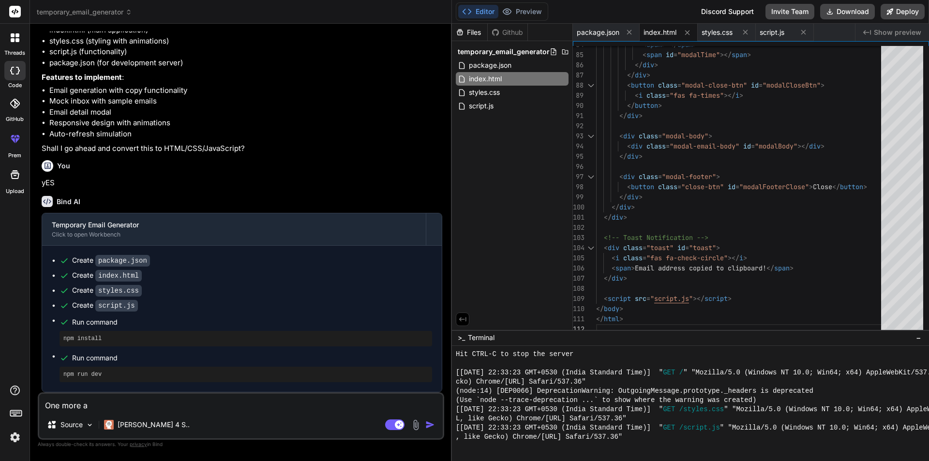
type textarea "x"
type textarea "One more add"
type textarea "x"
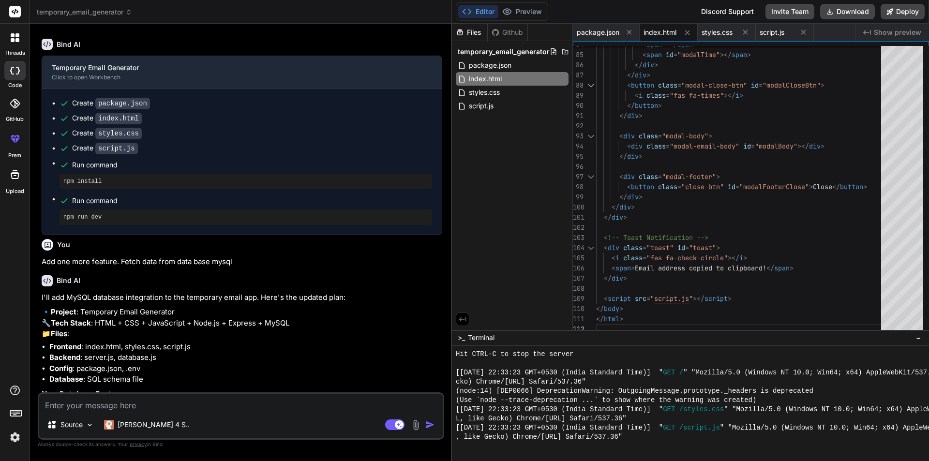
scroll to position [1347, 0]
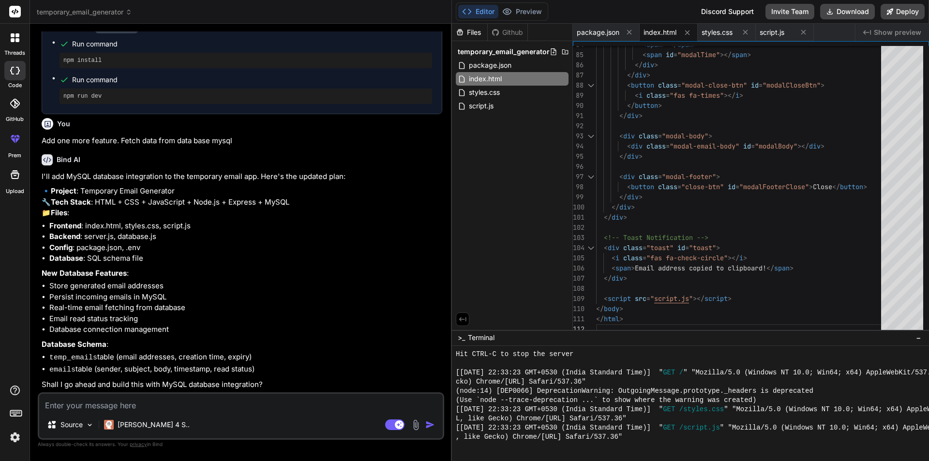
click at [95, 397] on textarea at bounding box center [241, 402] width 404 height 17
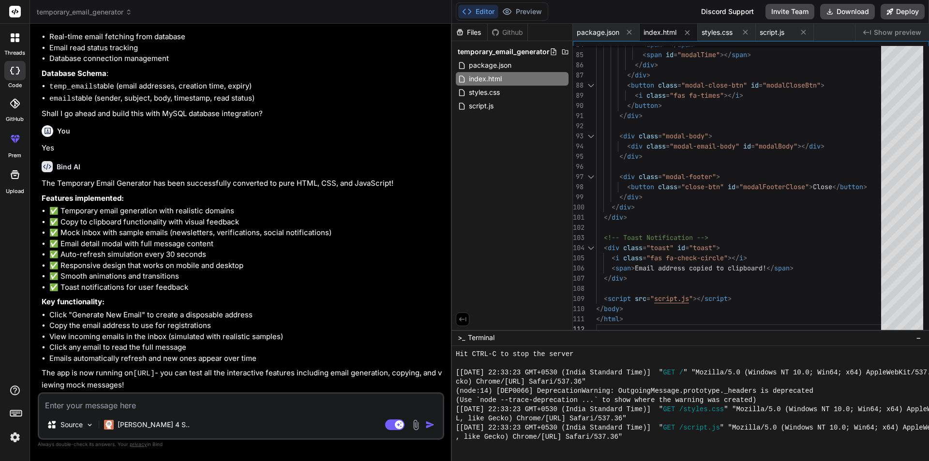
scroll to position [1617, 0]
click at [489, 102] on span "script.js" at bounding box center [481, 106] width 27 height 12
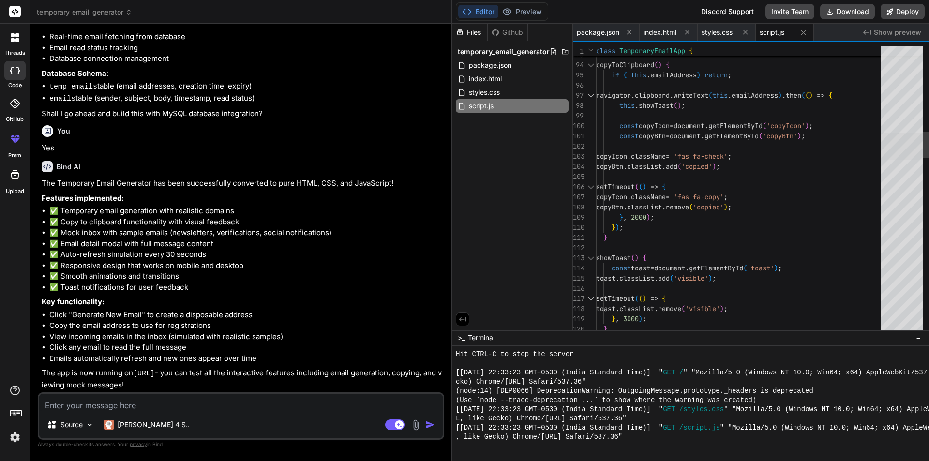
click at [923, 143] on div at bounding box center [902, 146] width 42 height 27
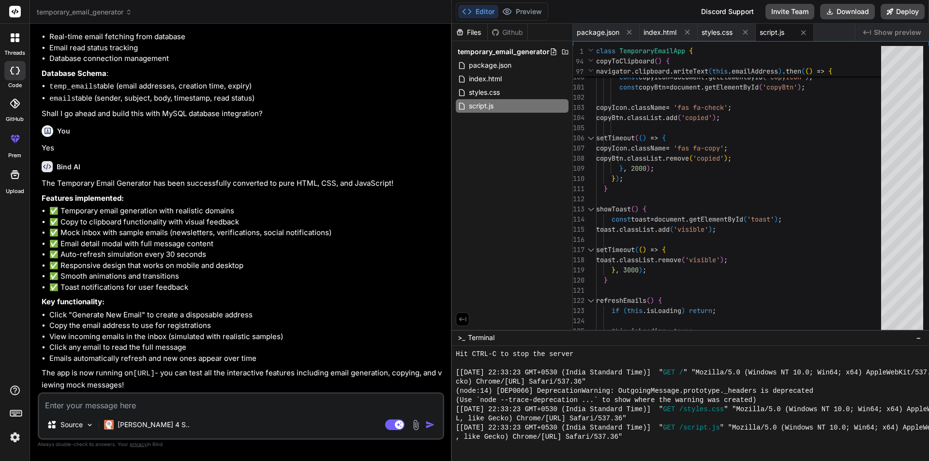
click at [187, 401] on textarea at bounding box center [241, 402] width 404 height 17
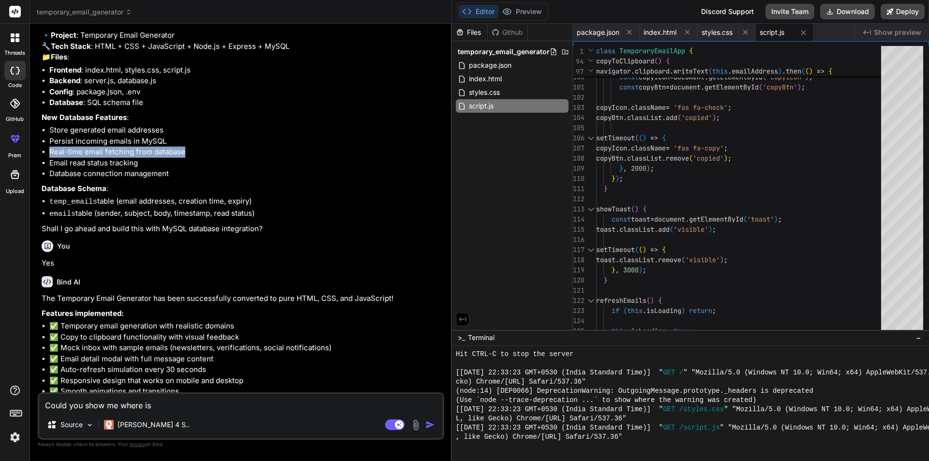
drag, startPoint x: 50, startPoint y: 186, endPoint x: 184, endPoint y: 185, distance: 134.5
click at [184, 158] on li "Real-time email fetching from database" at bounding box center [245, 152] width 393 height 11
copy li "Real-time email fetching from database"
click at [172, 405] on textarea "Could you show me where is" at bounding box center [241, 402] width 404 height 17
paste textarea "Real-time email fetching from database"
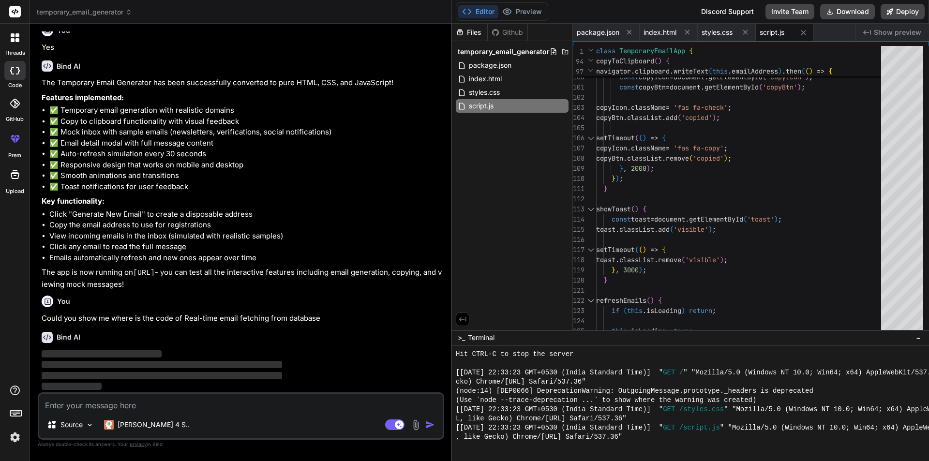
scroll to position [1718, 0]
click at [510, 30] on div "Github" at bounding box center [508, 33] width 40 height 10
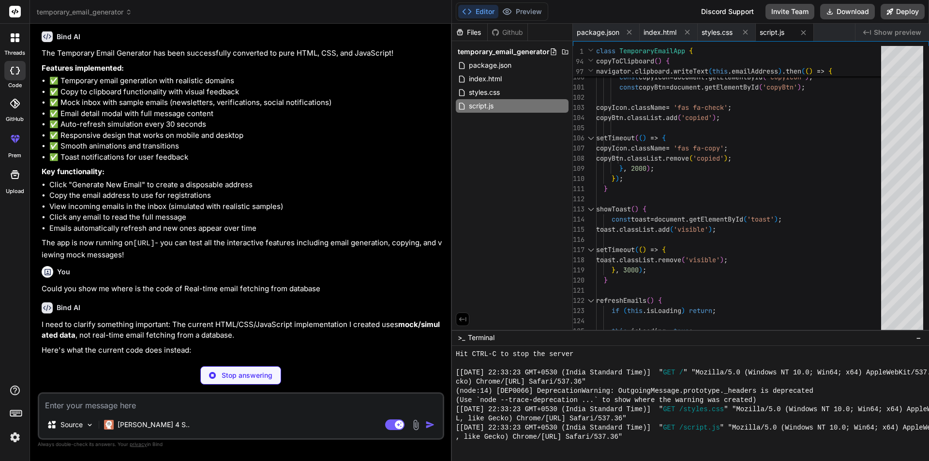
click at [464, 30] on icon at bounding box center [460, 32] width 8 height 8
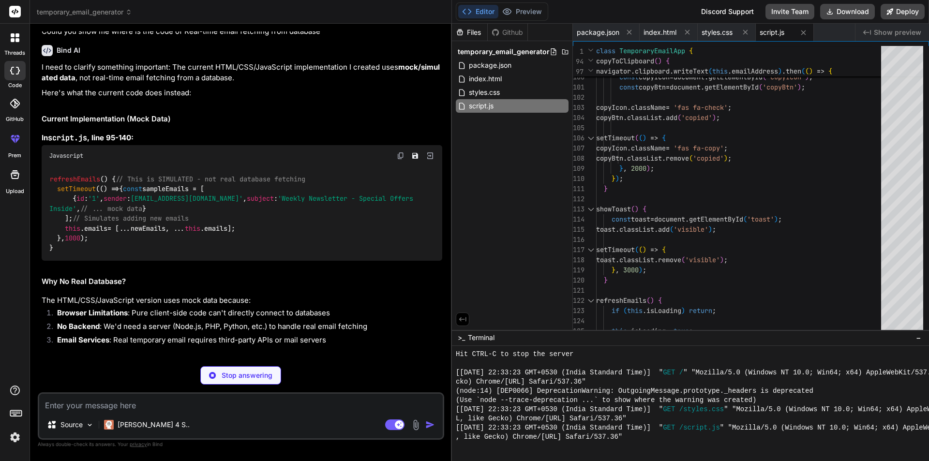
scroll to position [1962, 0]
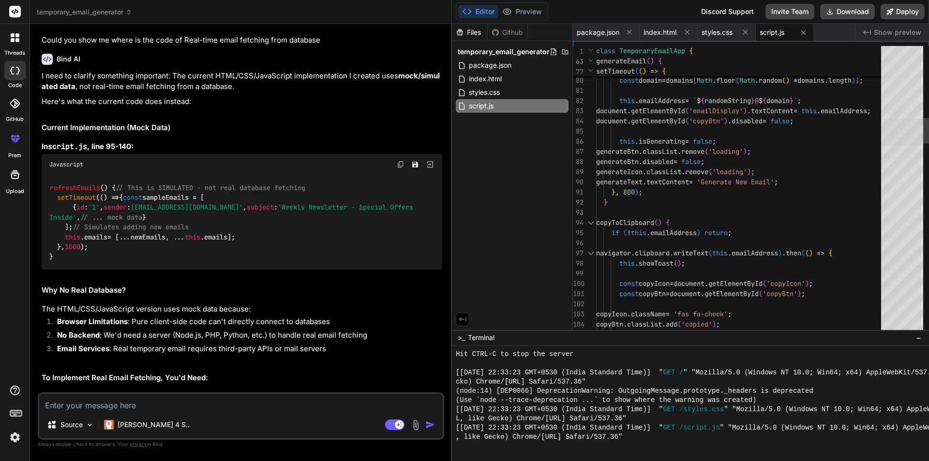
click at [913, 126] on div at bounding box center [902, 132] width 42 height 27
click at [89, 192] on span "refreshEmails" at bounding box center [75, 187] width 50 height 9
copy span "refreshEmails"
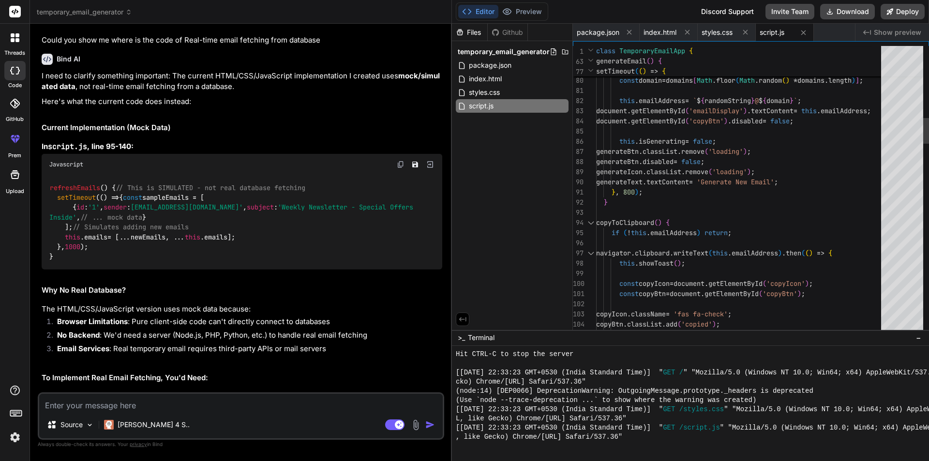
scroll to position [0, 0]
paste textarea "refreshEmails"
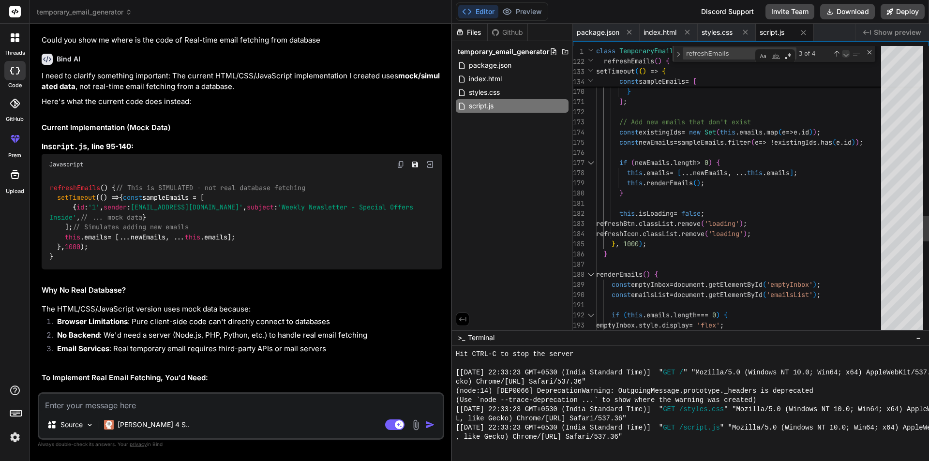
click at [843, 55] on div "Next Match (Enter)" at bounding box center [846, 54] width 8 height 8
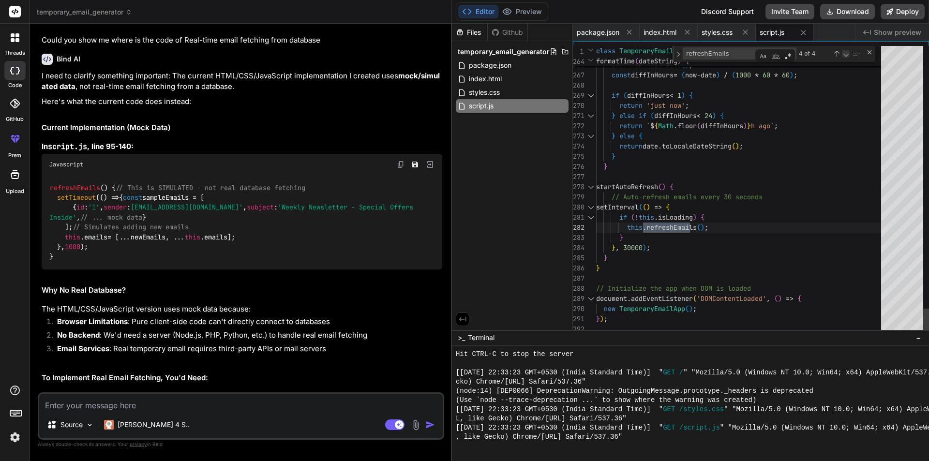
click at [844, 54] on div "Next Match (Enter)" at bounding box center [846, 54] width 8 height 8
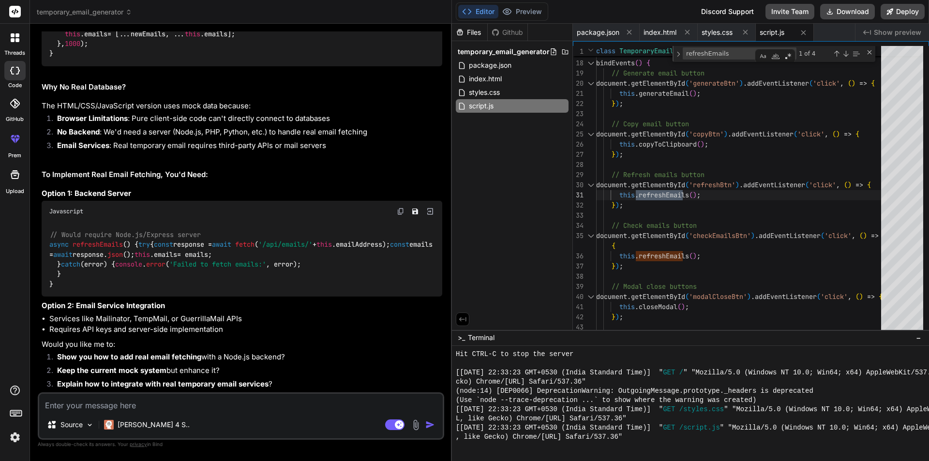
scroll to position [2316, 0]
click at [857, 12] on button "Download" at bounding box center [847, 11] width 55 height 15
click at [125, 248] on code "// Would require Node.js/Express server async refreshEmails ( ) { try { const r…" at bounding box center [242, 260] width 387 height 60
click at [97, 230] on code "// Would require Node.js/Express server async refreshEmails ( ) { try { const r…" at bounding box center [242, 260] width 387 height 60
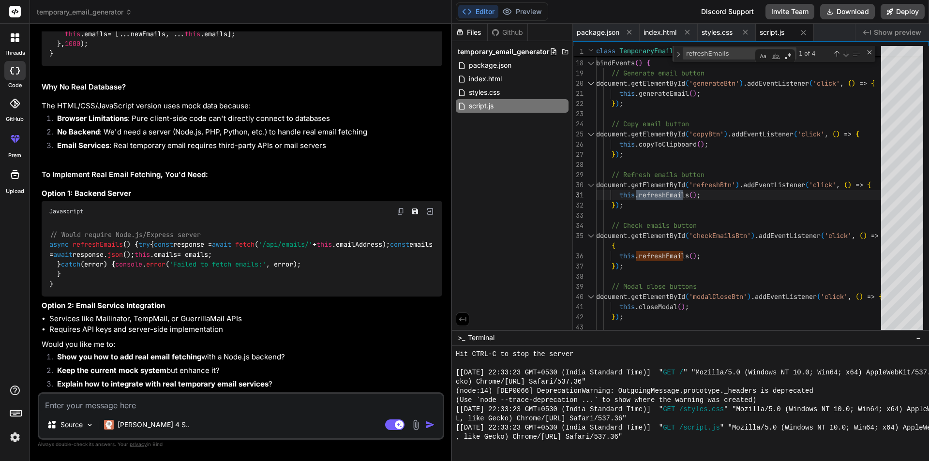
click at [248, 332] on li "Requires API keys and server-side implementation" at bounding box center [245, 329] width 393 height 11
click at [412, 209] on icon "Save file" at bounding box center [415, 212] width 6 height 6
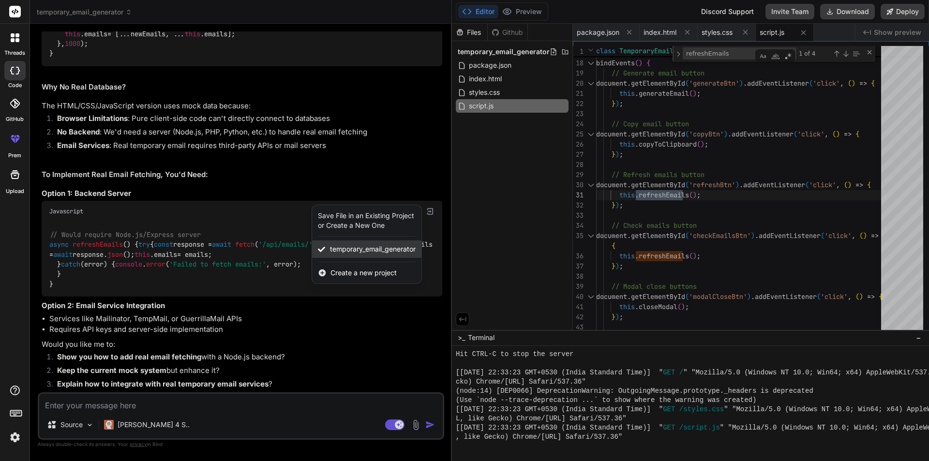
click at [362, 244] on span "temporary_email_generator" at bounding box center [373, 249] width 86 height 10
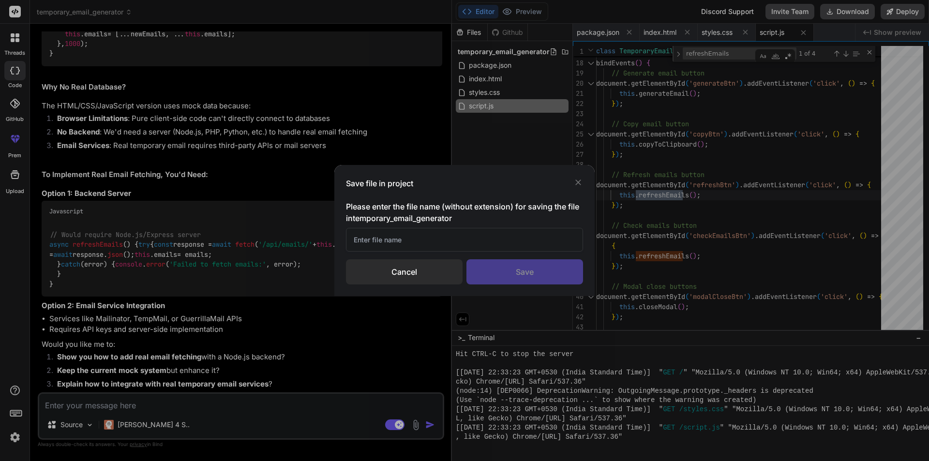
click at [414, 274] on div "Cancel" at bounding box center [404, 271] width 117 height 25
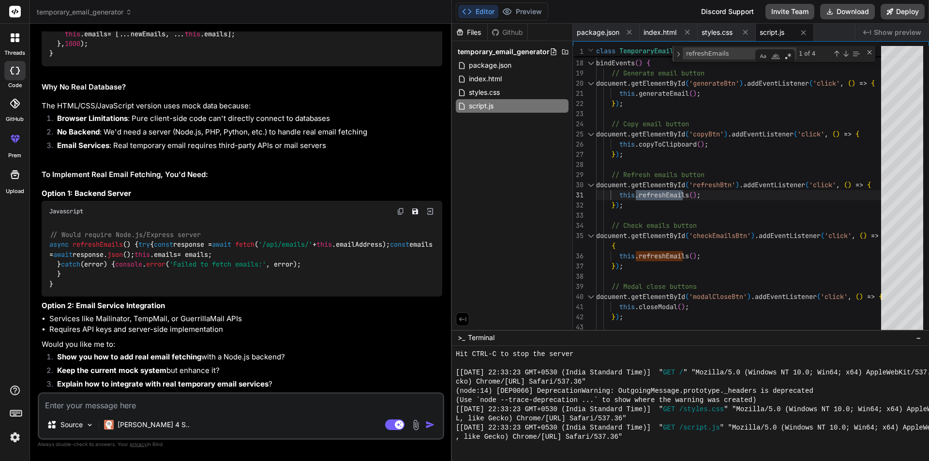
click at [398, 208] on img at bounding box center [401, 212] width 8 height 8
click at [333, 310] on p "Option 2: Email Service Integration" at bounding box center [242, 305] width 401 height 11
click at [178, 402] on textarea at bounding box center [241, 402] width 404 height 17
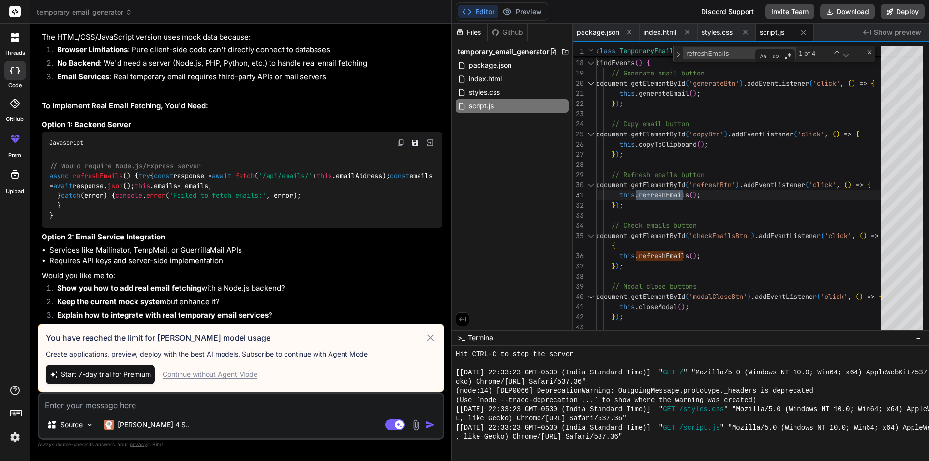
paste textarea "could you convert the complete project in node js and html template and can use…"
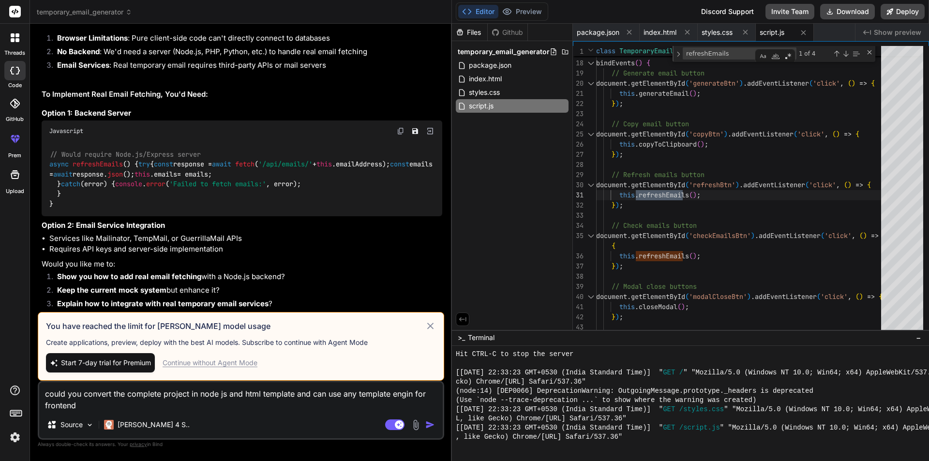
click at [230, 362] on div "Continue without Agent Mode" at bounding box center [210, 363] width 95 height 10
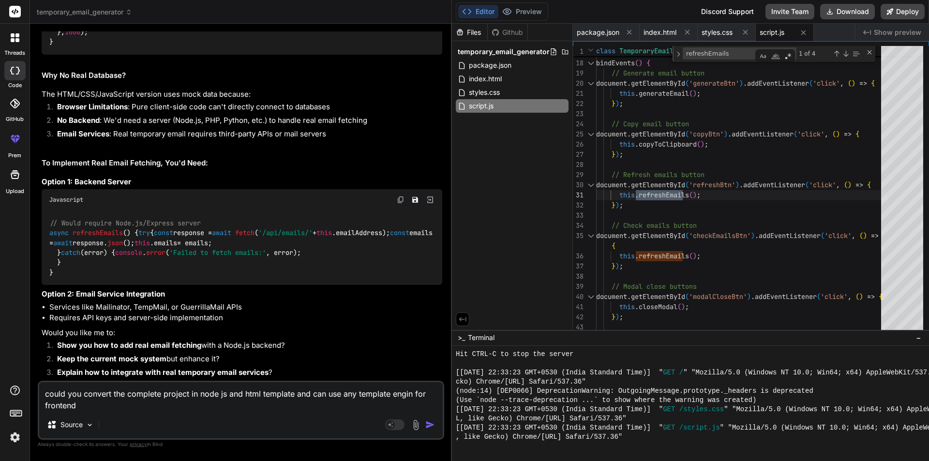
click at [428, 425] on img "button" at bounding box center [430, 425] width 10 height 10
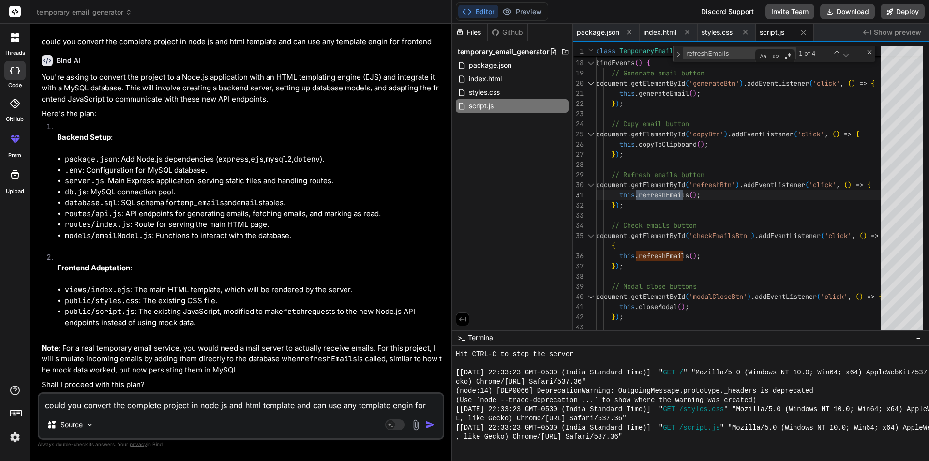
scroll to position [2693, 0]
click at [155, 406] on textarea "could you convert the complete project in node js and html template and can use…" at bounding box center [241, 402] width 404 height 17
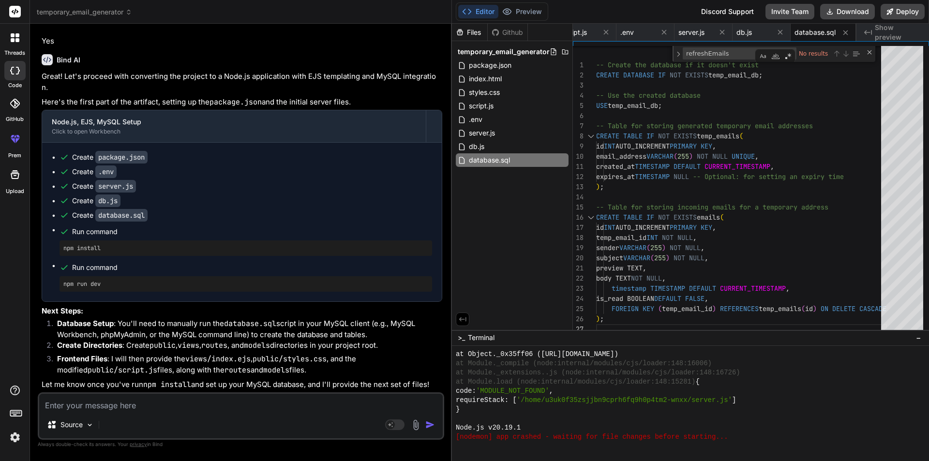
scroll to position [910, 0]
click at [514, 151] on div "db.js" at bounding box center [512, 147] width 113 height 14
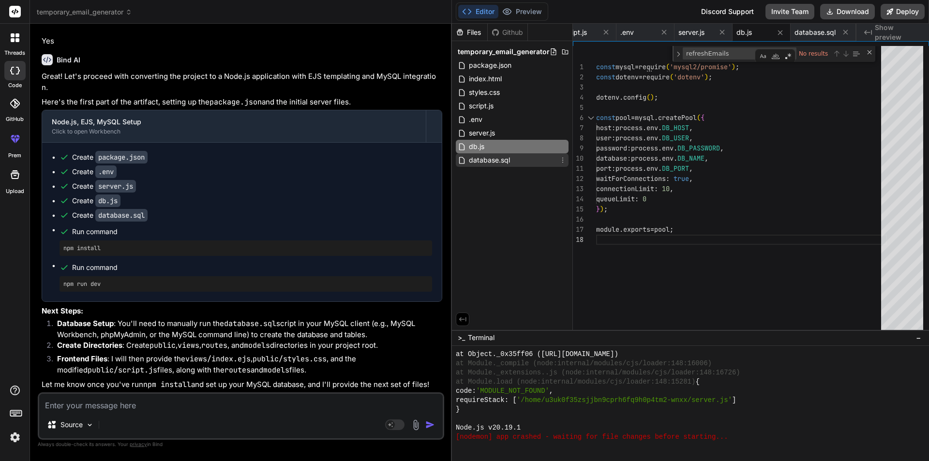
click at [514, 159] on div "database.sql" at bounding box center [512, 160] width 113 height 14
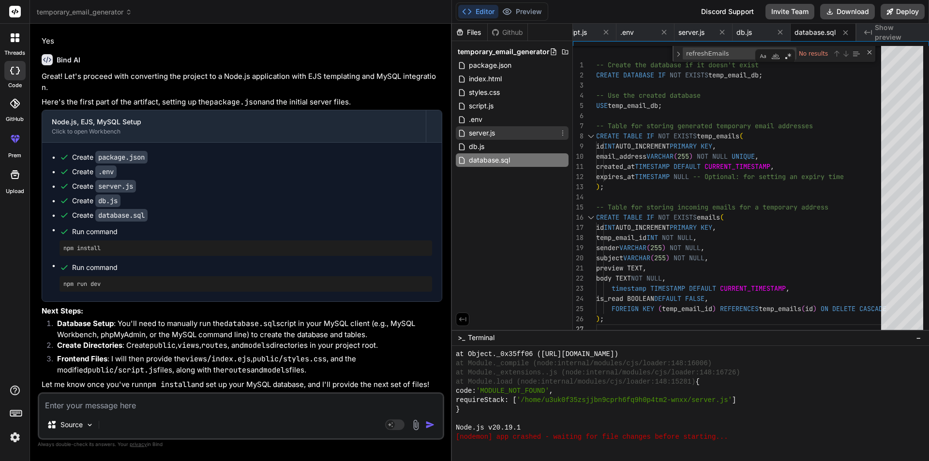
click at [508, 132] on div "server.js" at bounding box center [512, 133] width 113 height 14
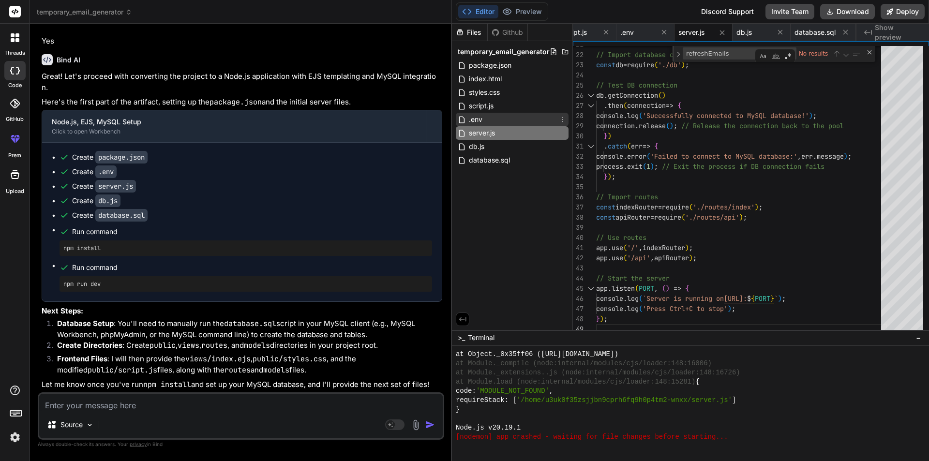
click at [488, 114] on div ".env" at bounding box center [512, 120] width 113 height 14
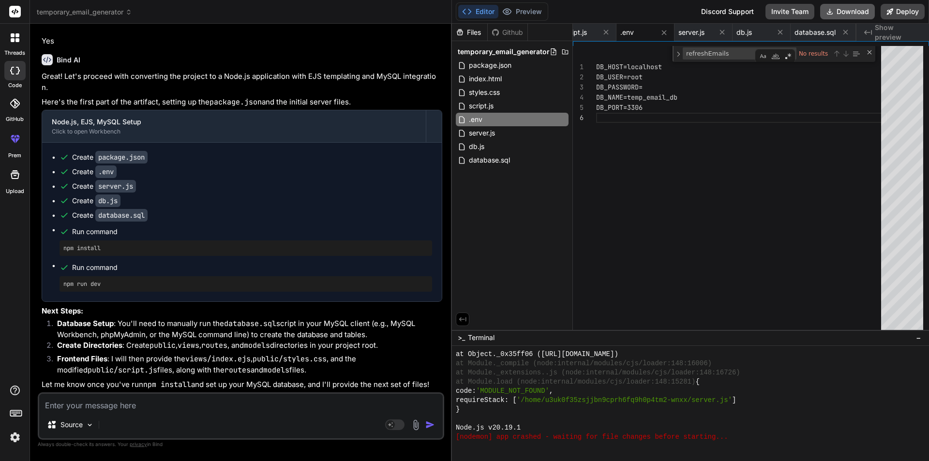
click at [843, 5] on button "Download" at bounding box center [847, 11] width 55 height 15
click at [653, 218] on div "DB_HOST=localhost DB_USER=root DB_PASSWORD= [SECURITY_DATA] DB_PORT=3306" at bounding box center [741, 190] width 291 height 288
click at [503, 65] on span "package.json" at bounding box center [490, 66] width 45 height 12
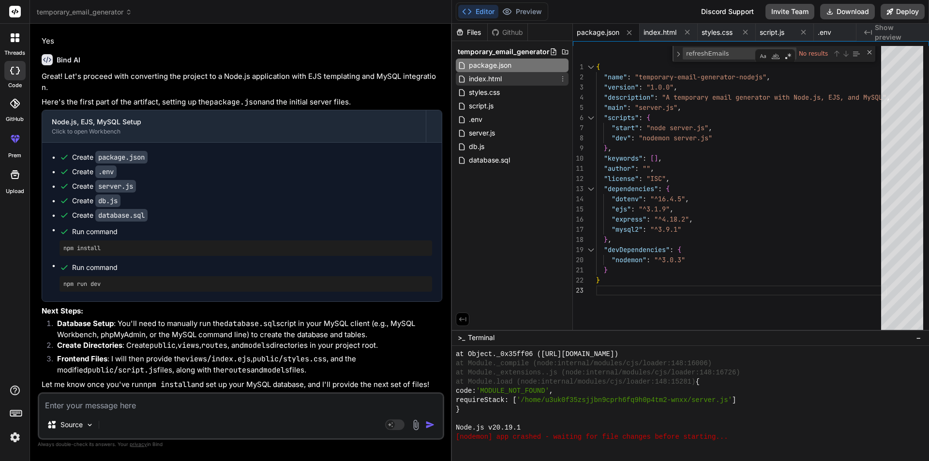
click at [500, 80] on span "index.html" at bounding box center [485, 79] width 35 height 12
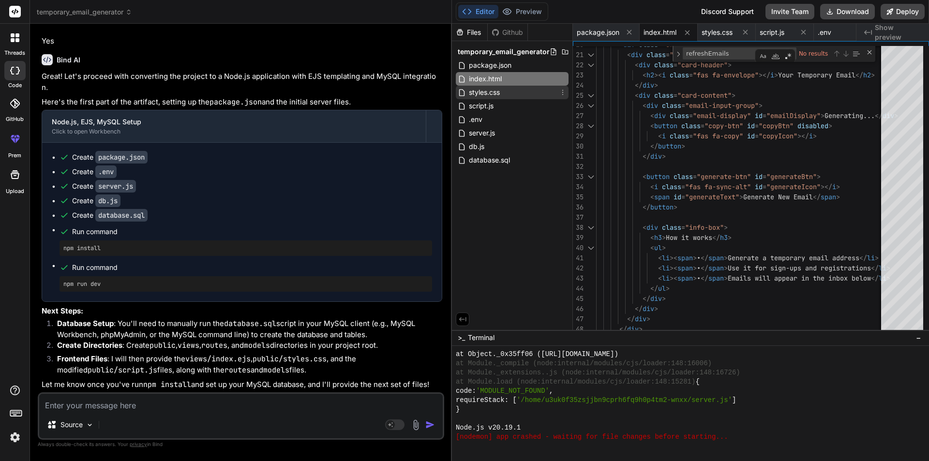
click at [497, 95] on span "styles.css" at bounding box center [484, 93] width 33 height 12
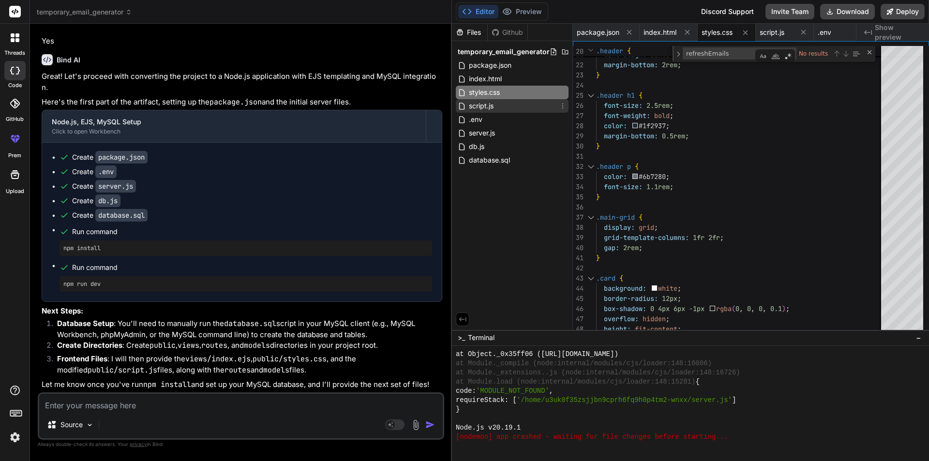
click at [496, 107] on div "script.js" at bounding box center [512, 106] width 113 height 14
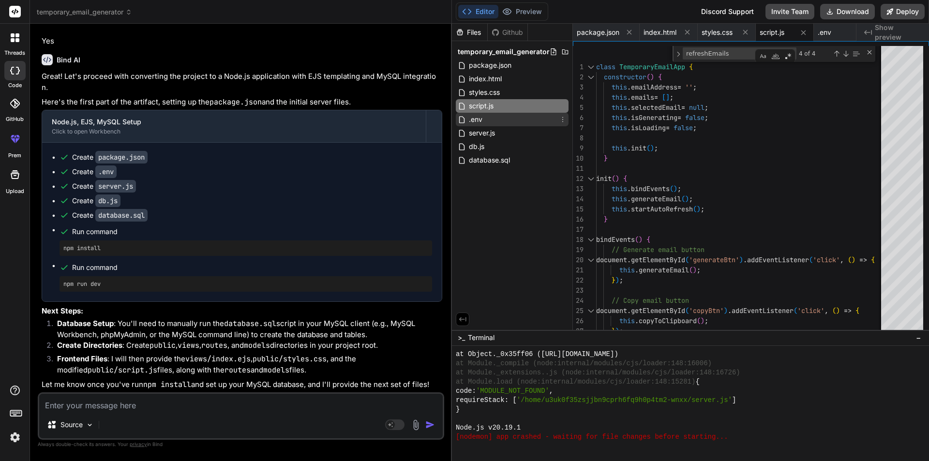
click at [506, 122] on div ".env" at bounding box center [512, 120] width 113 height 14
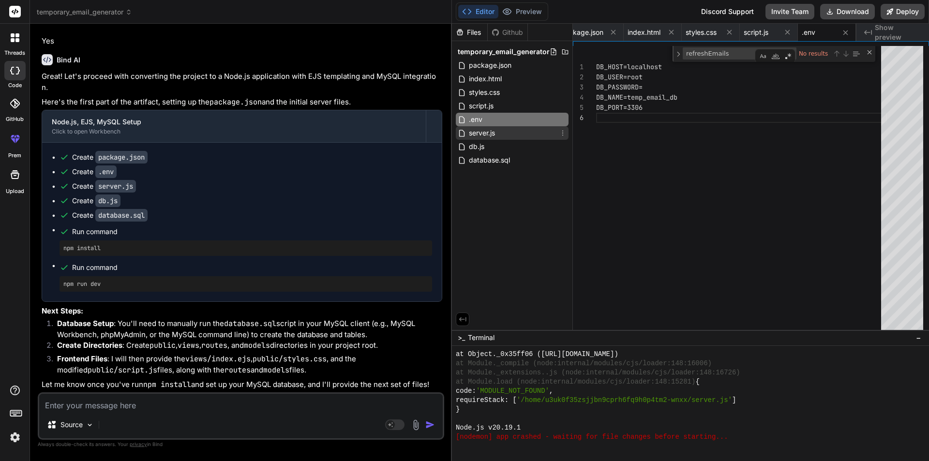
click at [506, 132] on div "server.js" at bounding box center [512, 133] width 113 height 14
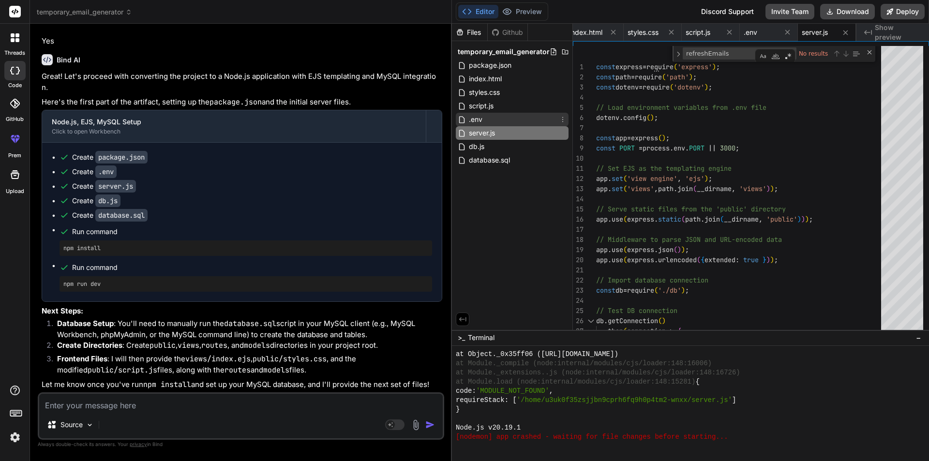
click at [508, 125] on div ".env" at bounding box center [512, 120] width 113 height 14
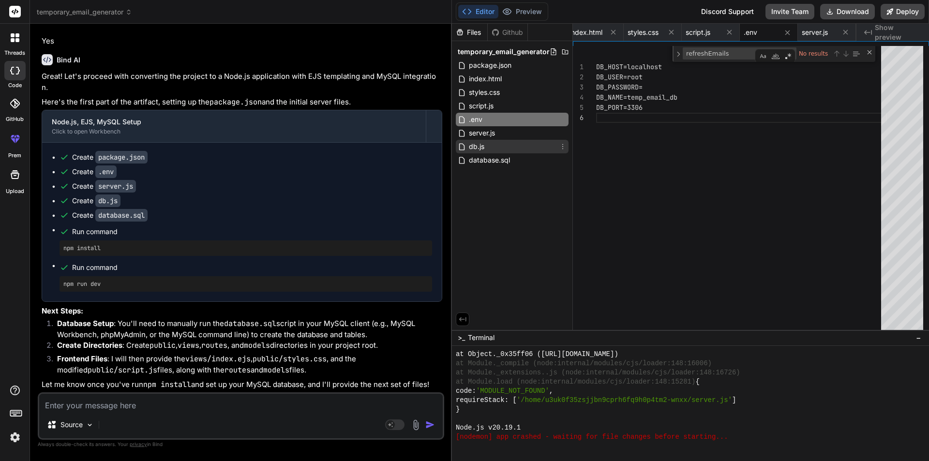
click at [511, 141] on div "db.js" at bounding box center [512, 147] width 113 height 14
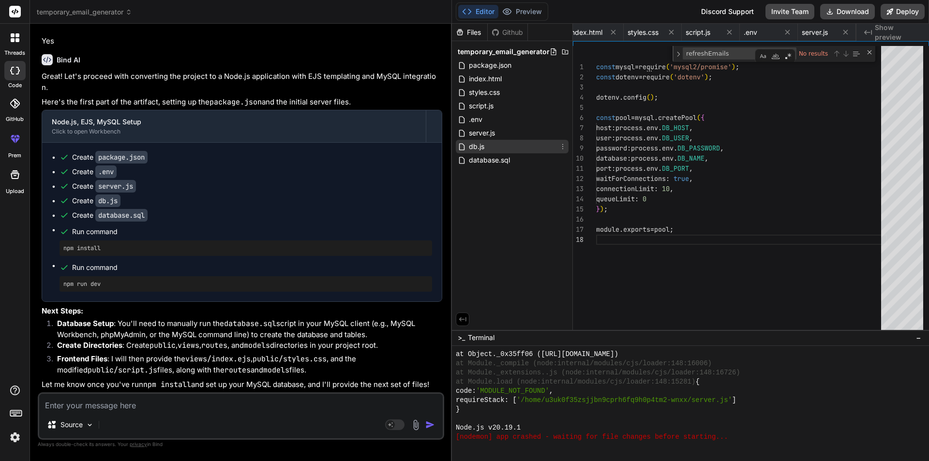
scroll to position [0, 132]
click at [512, 133] on div "server.js" at bounding box center [512, 133] width 113 height 14
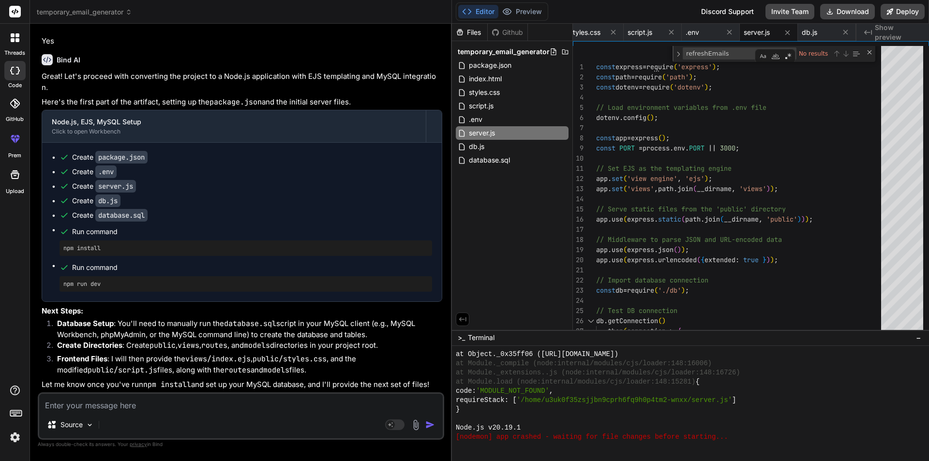
scroll to position [919, 0]
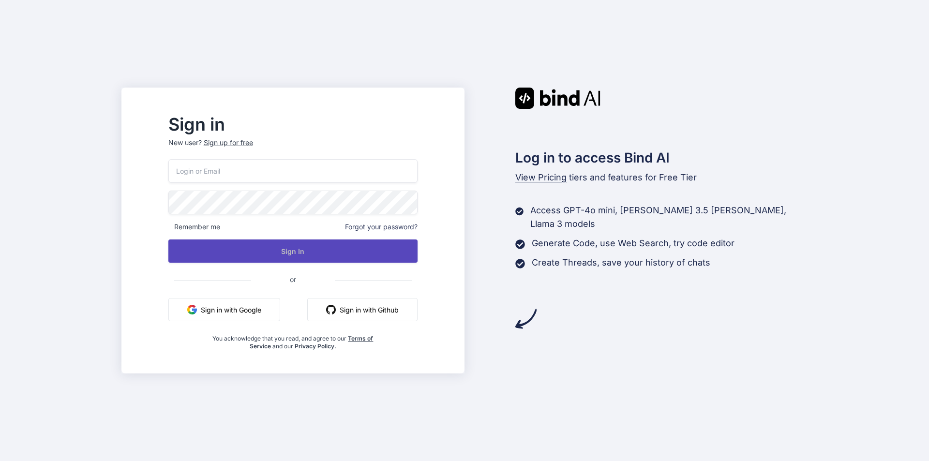
type input "datiril943@bitflirt.com"
click at [285, 250] on button "Sign In" at bounding box center [292, 251] width 249 height 23
click at [318, 250] on button "Sign In" at bounding box center [292, 251] width 249 height 23
click at [317, 253] on button "Sign In" at bounding box center [292, 251] width 249 height 23
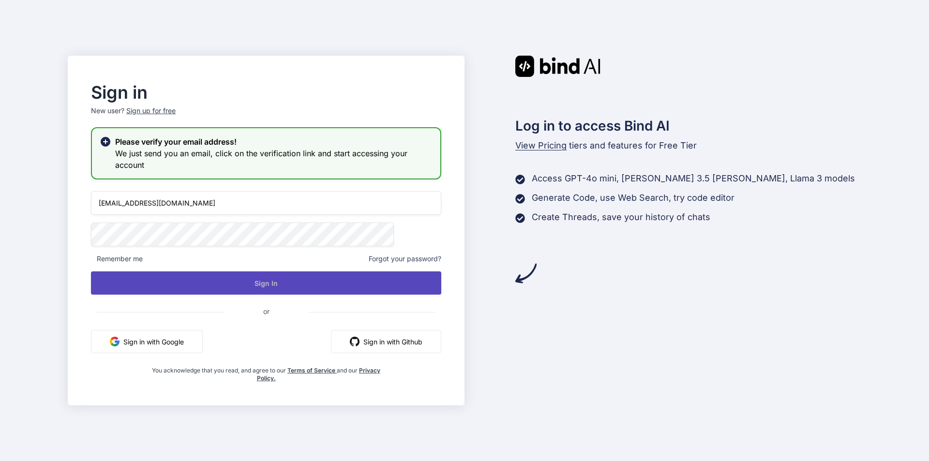
click at [299, 286] on button "Sign In" at bounding box center [266, 282] width 350 height 23
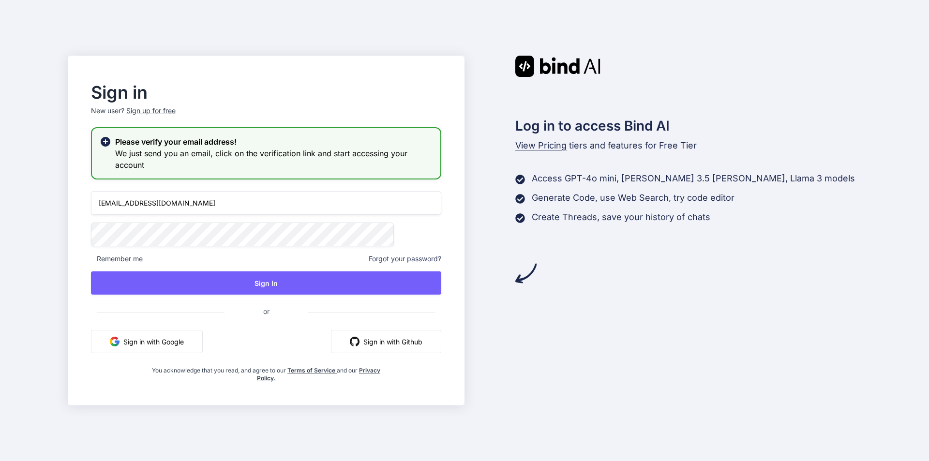
click at [176, 108] on div "Sign up for free" at bounding box center [150, 111] width 49 height 10
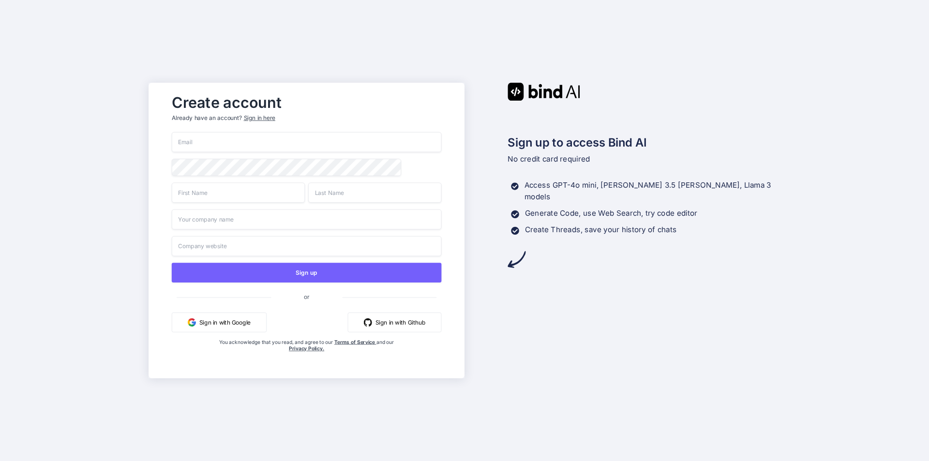
click at [261, 138] on input "email" at bounding box center [307, 142] width 270 height 20
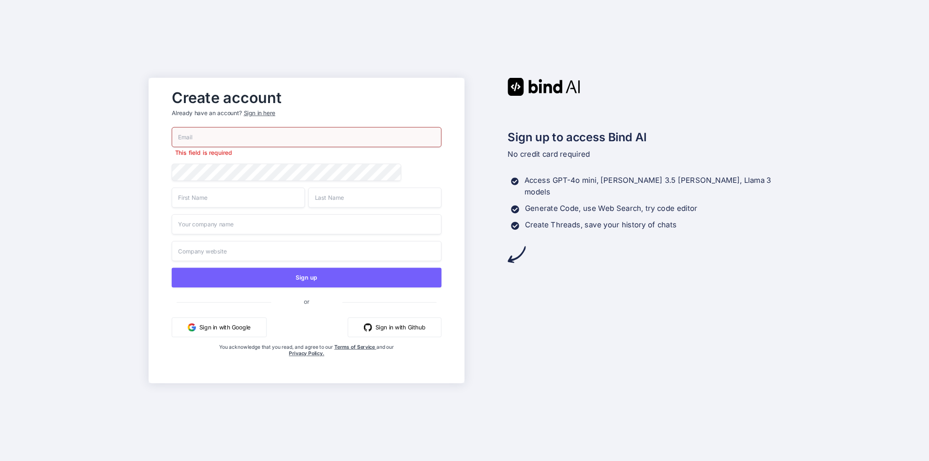
click at [273, 127] on input "email" at bounding box center [307, 137] width 270 height 20
paste input "dueltmp+axosa@gmail.com"
type input "dueltmp+axosa@gmail.com"
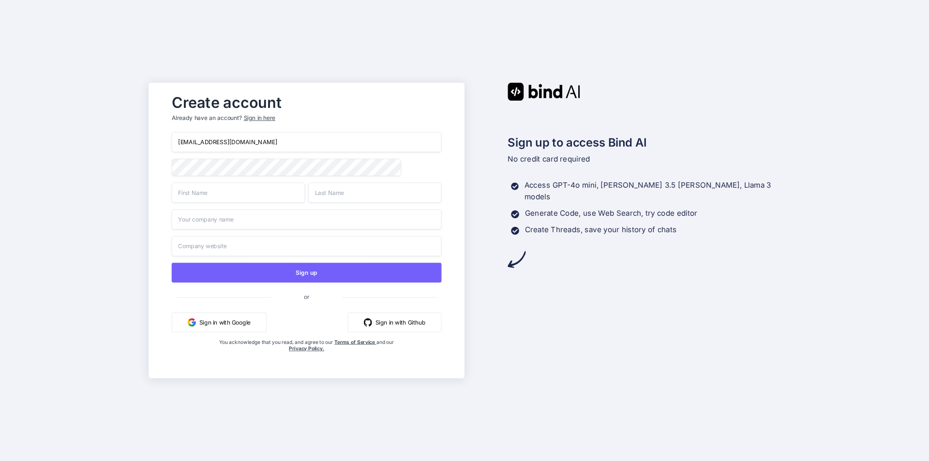
click at [155, 173] on div "Create account Already have an account? Sign in here dueltmp+axosa@gmail.com Si…" at bounding box center [307, 231] width 316 height 296
click at [191, 196] on input "text" at bounding box center [238, 192] width 133 height 20
type input "Aniro"
type input "rid"
type input "shever"
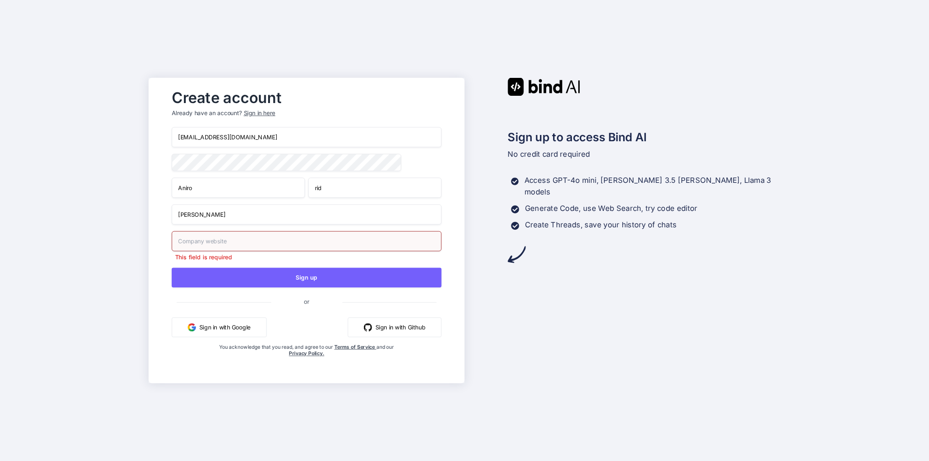
click at [192, 217] on input "shever" at bounding box center [307, 214] width 270 height 20
click at [214, 242] on input "text" at bounding box center [307, 241] width 270 height 20
paste input "shever"
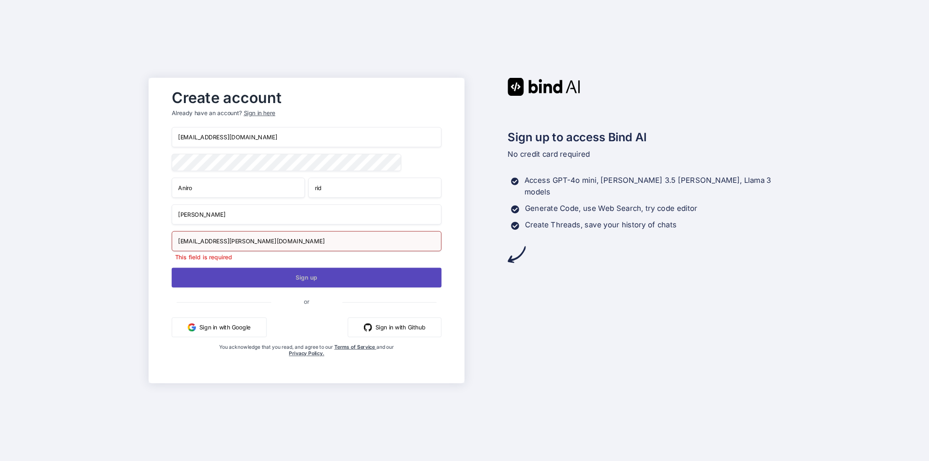
type input "fgdd@shever.com"
click at [294, 279] on button "Sign up" at bounding box center [307, 278] width 270 height 20
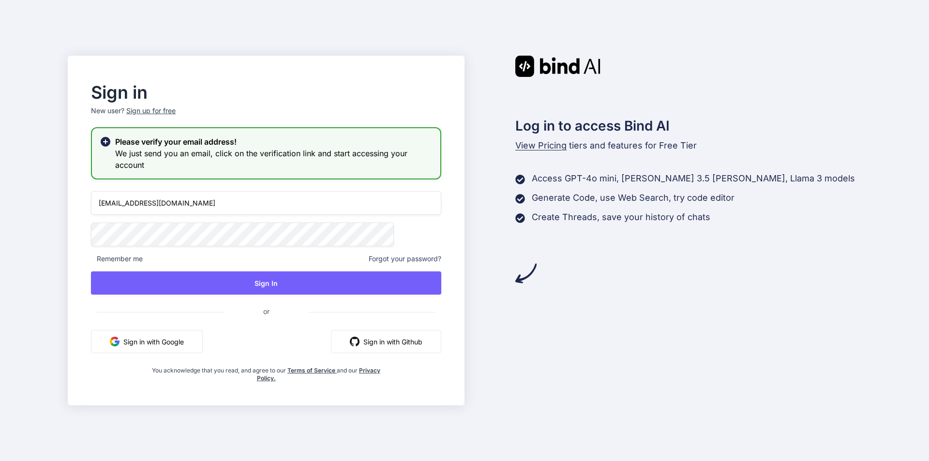
type input "dueltmp+axosa@gmail.com"
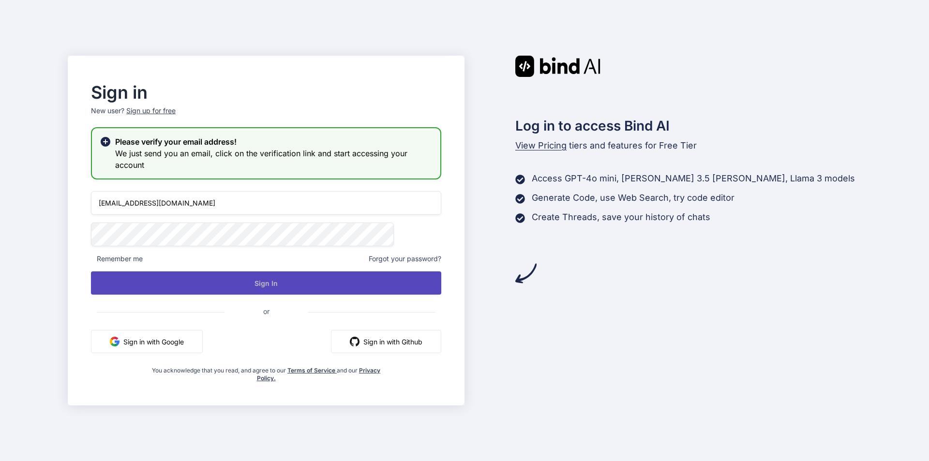
click at [314, 276] on button "Sign In" at bounding box center [266, 282] width 350 height 23
click at [292, 280] on button "Sign In" at bounding box center [266, 282] width 350 height 23
click at [294, 284] on button "Sign In" at bounding box center [266, 282] width 350 height 23
